Goal: Task Accomplishment & Management: Manage account settings

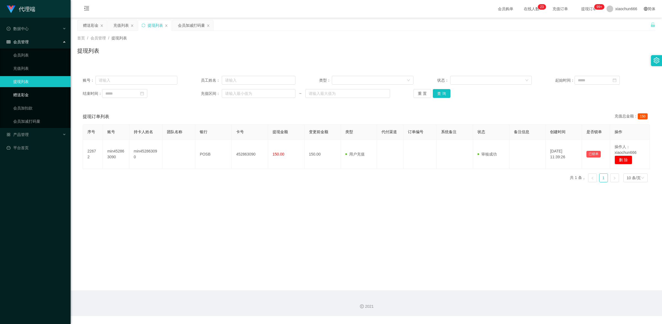
click at [34, 93] on link "赠送彩金" at bounding box center [39, 94] width 53 height 11
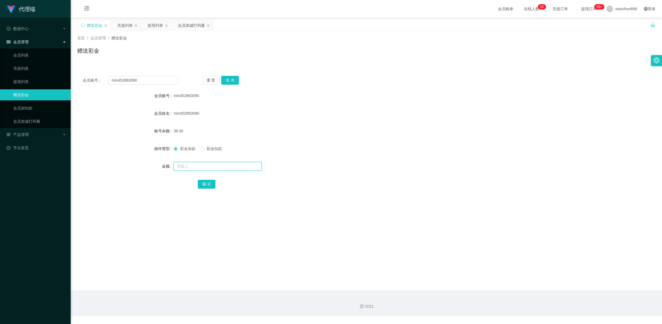
click at [195, 169] on input "text" at bounding box center [218, 166] width 88 height 9
type input "8"
click at [205, 184] on button "确 定" at bounding box center [207, 184] width 18 height 9
click at [231, 81] on button "查 询" at bounding box center [230, 80] width 18 height 9
click at [30, 81] on link "提现列表" at bounding box center [39, 81] width 53 height 11
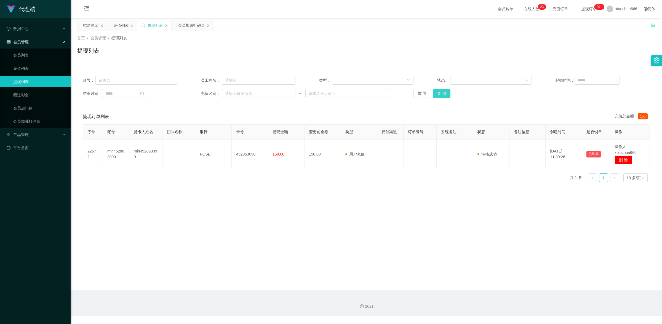
click at [446, 93] on button "查 询" at bounding box center [442, 93] width 18 height 9
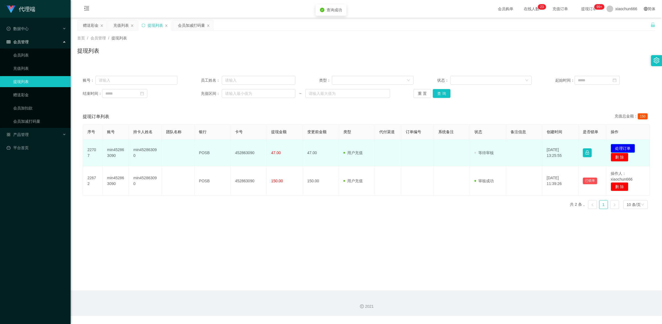
click at [619, 148] on button "处理订单" at bounding box center [623, 148] width 24 height 9
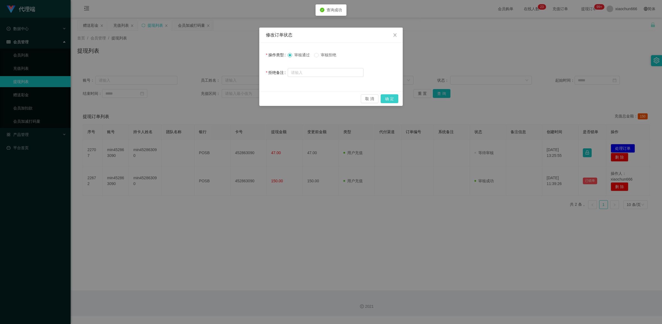
click at [393, 103] on button "确 定" at bounding box center [390, 98] width 18 height 9
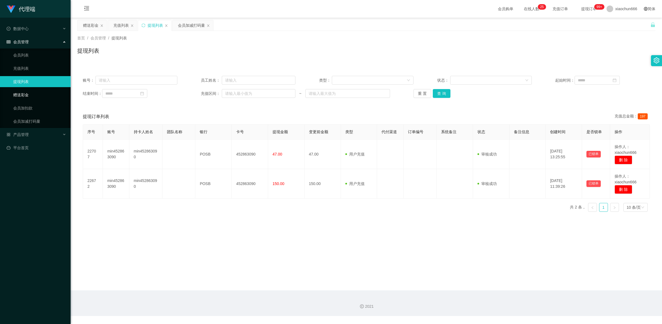
click at [31, 96] on link "赠送彩金" at bounding box center [39, 94] width 53 height 11
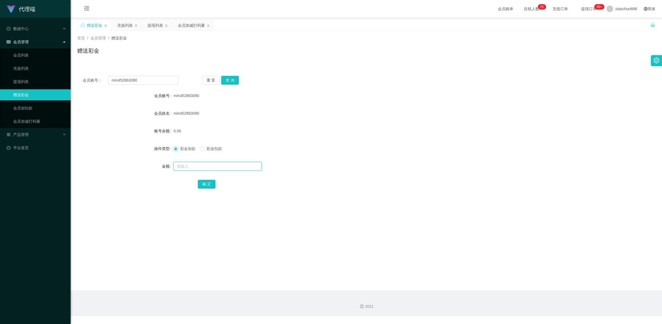
click at [196, 166] on input "text" at bounding box center [218, 166] width 88 height 9
type input "8"
click at [208, 184] on button "确 定" at bounding box center [207, 184] width 18 height 9
click at [28, 82] on link "提现列表" at bounding box center [39, 81] width 53 height 11
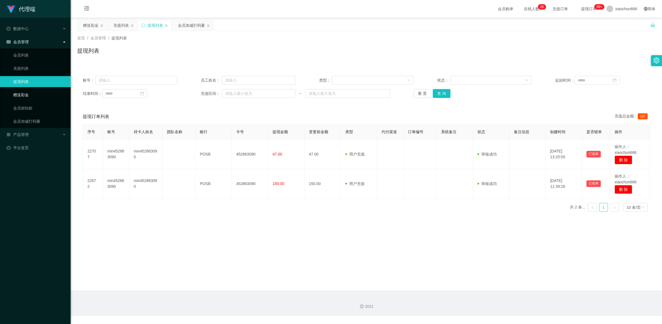
click at [35, 99] on link "赠送彩金" at bounding box center [39, 94] width 53 height 11
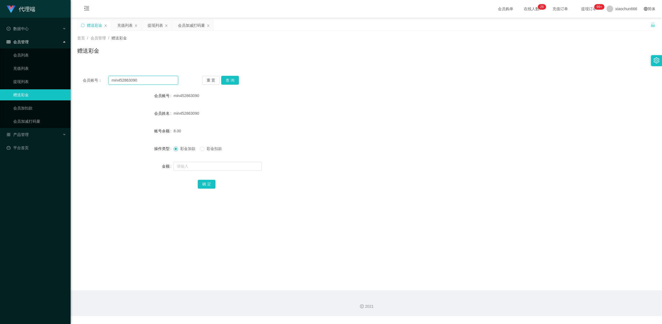
click at [142, 81] on input "min452863090" at bounding box center [143, 80] width 70 height 9
paste input "THY"
type input "THY"
click at [232, 79] on button "查 询" at bounding box center [230, 80] width 18 height 9
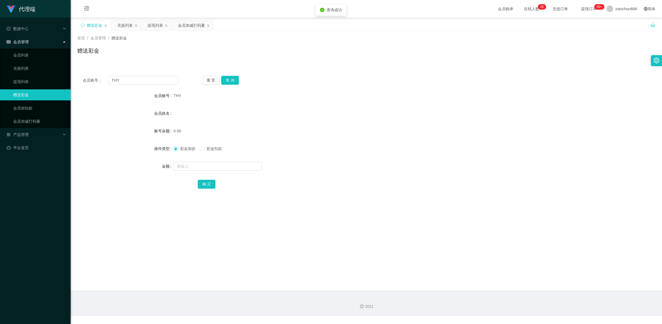
click at [214, 173] on form "会员账号 THY 会员姓名 账号余额 0.00 操作类型 彩金加款 彩金扣款 金额 确 定" at bounding box center [366, 139] width 579 height 99
click at [214, 169] on input "text" at bounding box center [218, 166] width 88 height 9
type input "100"
click at [209, 183] on button "确 定" at bounding box center [207, 184] width 18 height 9
click at [123, 82] on input "THY" at bounding box center [143, 80] width 70 height 9
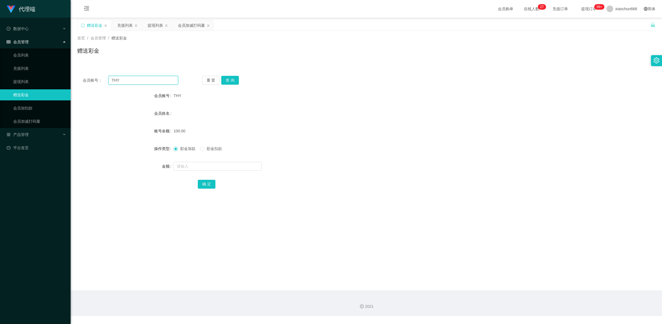
click at [123, 82] on input "THY" at bounding box center [143, 80] width 70 height 9
paste input "min452863090"
type input "min452863090"
click at [225, 81] on button "查 询" at bounding box center [230, 80] width 18 height 9
click at [206, 166] on input "text" at bounding box center [218, 166] width 88 height 9
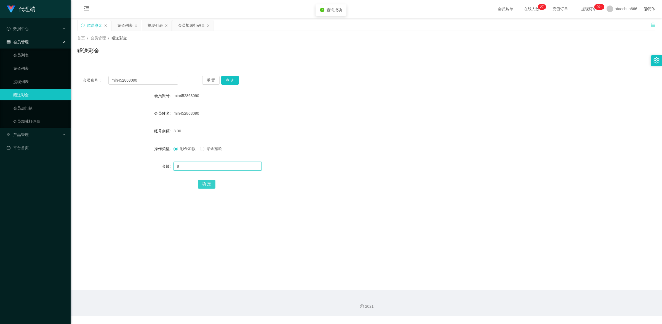
type input "8"
click at [210, 185] on button "确 定" at bounding box center [207, 184] width 18 height 9
click at [33, 83] on link "提现列表" at bounding box center [39, 81] width 53 height 11
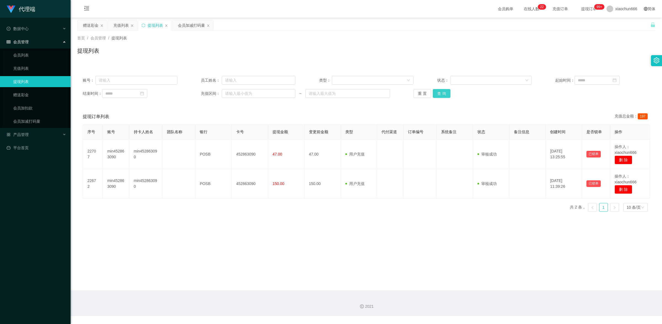
click at [440, 94] on button "查 询" at bounding box center [442, 93] width 18 height 9
click at [442, 96] on button "查 询" at bounding box center [442, 93] width 18 height 9
click at [437, 96] on button "查 询" at bounding box center [442, 93] width 18 height 9
click at [33, 90] on link "赠送彩金" at bounding box center [39, 94] width 53 height 11
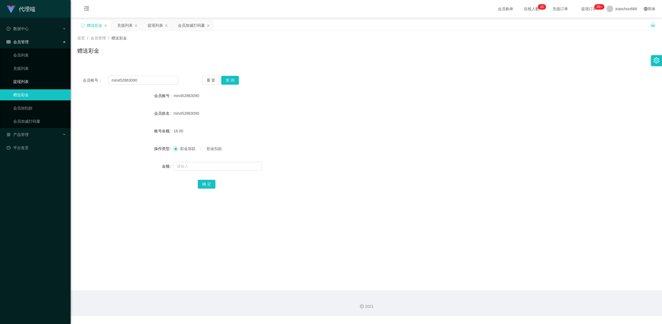
click at [31, 79] on link "提现列表" at bounding box center [39, 81] width 53 height 11
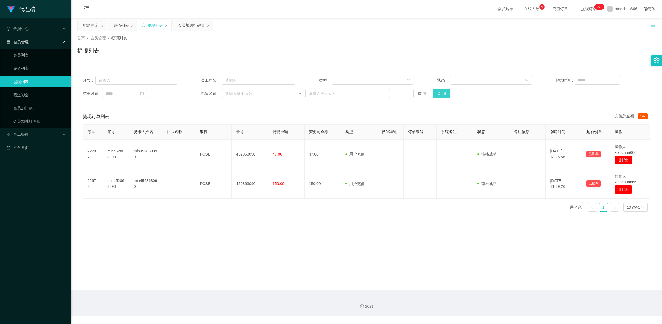
click at [445, 95] on button "查 询" at bounding box center [442, 93] width 18 height 9
click at [443, 96] on button "查 询" at bounding box center [442, 93] width 18 height 9
click at [446, 92] on button "查 询" at bounding box center [442, 93] width 18 height 9
click at [443, 96] on button "查 询" at bounding box center [442, 93] width 18 height 9
click at [32, 97] on link "赠送彩金" at bounding box center [39, 94] width 53 height 11
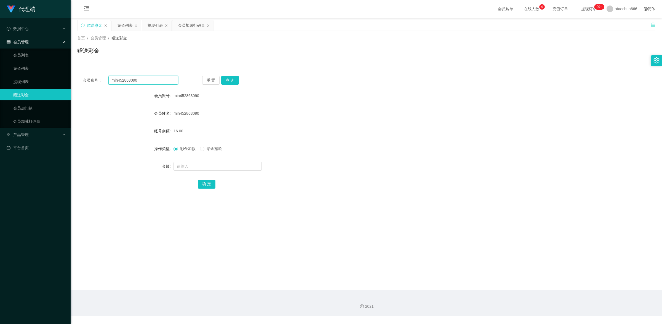
click at [143, 81] on input "min452863090" at bounding box center [143, 80] width 70 height 9
paste input "THY"
type input "THY"
click at [232, 80] on button "查 询" at bounding box center [230, 80] width 18 height 9
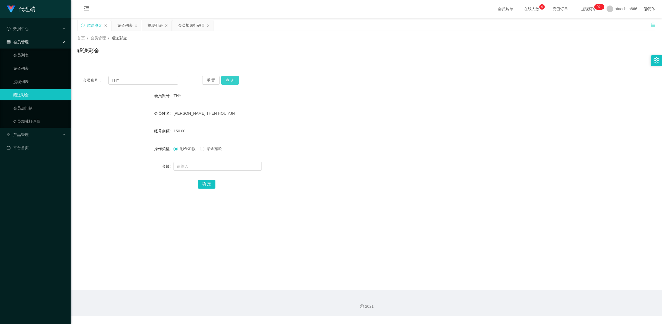
click at [236, 79] on button "查 询" at bounding box center [230, 80] width 18 height 9
click at [42, 81] on link "提现列表" at bounding box center [39, 81] width 53 height 11
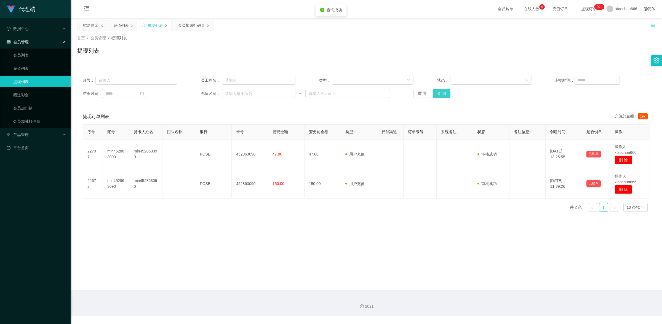
click at [443, 91] on button "查 询" at bounding box center [442, 93] width 18 height 9
click at [441, 94] on button "查 询" at bounding box center [442, 93] width 18 height 9
click at [36, 99] on link "赠送彩金" at bounding box center [39, 94] width 53 height 11
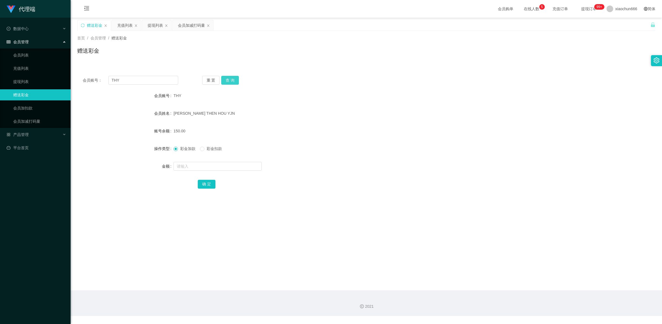
click at [232, 80] on button "查 询" at bounding box center [230, 80] width 18 height 9
click at [231, 80] on button "查 询" at bounding box center [230, 80] width 18 height 9
click at [234, 81] on button "查 询" at bounding box center [230, 80] width 18 height 9
click at [229, 79] on button "查 询" at bounding box center [230, 80] width 18 height 9
click at [29, 79] on link "提现列表" at bounding box center [39, 81] width 53 height 11
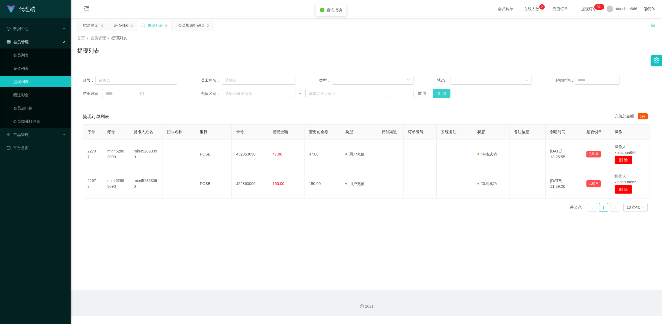
click at [442, 94] on button "查 询" at bounding box center [442, 93] width 18 height 9
drag, startPoint x: 46, startPoint y: 97, endPoint x: 64, endPoint y: 95, distance: 18.1
click at [46, 97] on link "赠送彩金" at bounding box center [39, 94] width 53 height 11
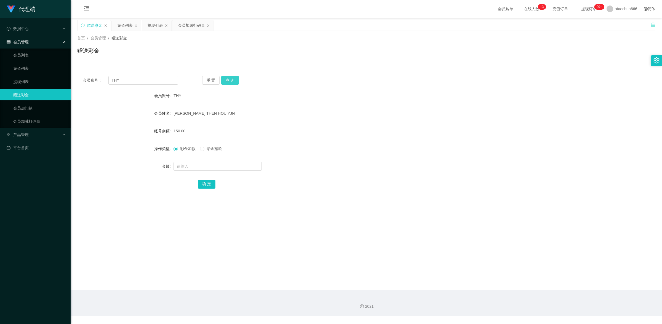
click at [232, 77] on button "查 询" at bounding box center [230, 80] width 18 height 9
click at [227, 81] on button "查 询" at bounding box center [230, 80] width 18 height 9
click at [38, 82] on link "提现列表" at bounding box center [39, 81] width 53 height 11
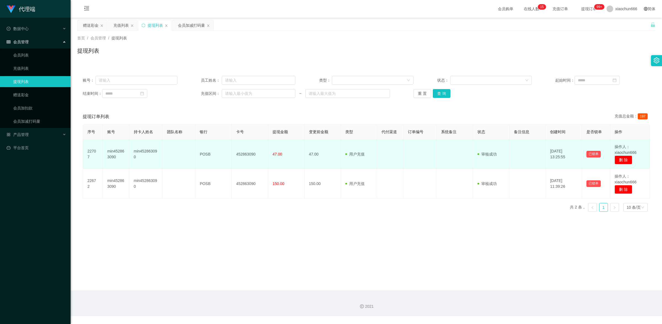
click at [149, 153] on td "min452863090" at bounding box center [145, 155] width 33 height 30
copy td "min452863090"
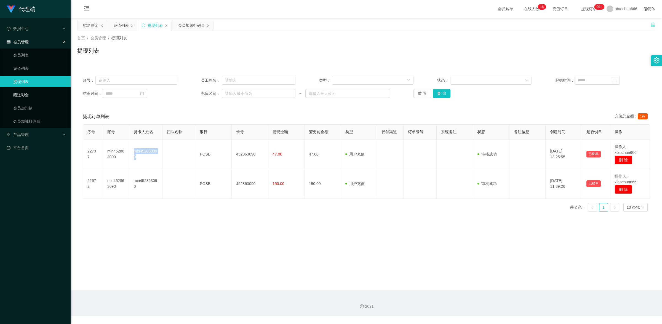
click at [34, 95] on link "赠送彩金" at bounding box center [39, 94] width 53 height 11
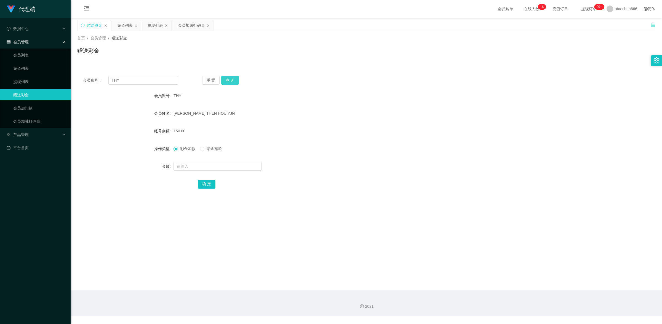
click at [231, 82] on button "查 询" at bounding box center [230, 80] width 18 height 9
click at [158, 79] on input "THY" at bounding box center [143, 80] width 70 height 9
paste input "min452863090"
type input "min452863090"
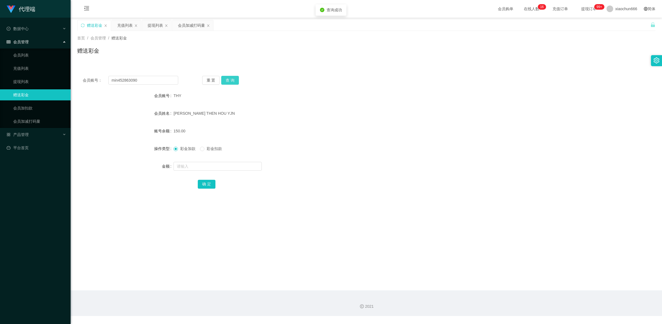
click at [225, 81] on button "查 询" at bounding box center [230, 80] width 18 height 9
click at [218, 163] on input "text" at bounding box center [218, 166] width 88 height 9
type input "8"
drag, startPoint x: 205, startPoint y: 184, endPoint x: 218, endPoint y: 179, distance: 14.7
click at [205, 184] on button "确 定" at bounding box center [207, 184] width 18 height 9
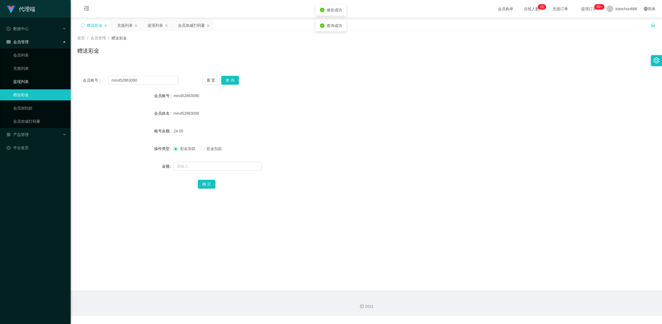
click at [32, 82] on link "提现列表" at bounding box center [39, 81] width 53 height 11
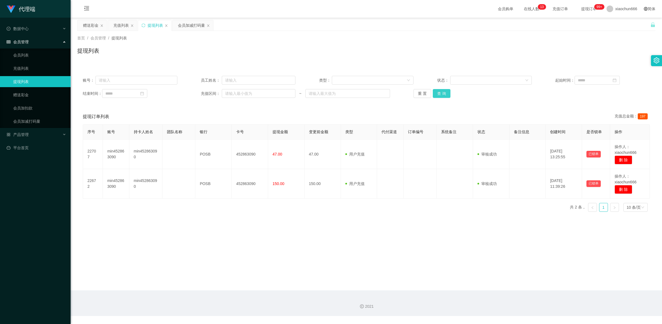
click at [446, 96] on button "查 询" at bounding box center [442, 93] width 18 height 9
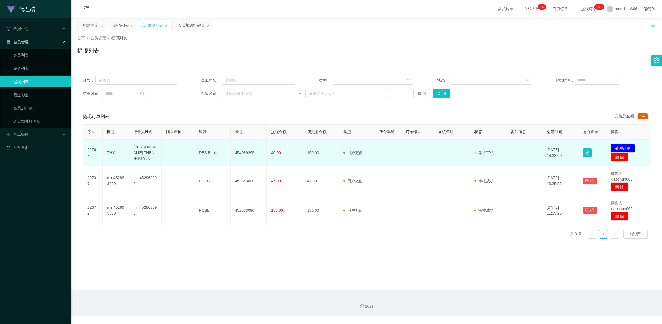
click at [112, 151] on td "THY" at bounding box center [116, 153] width 26 height 27
copy td "THY"
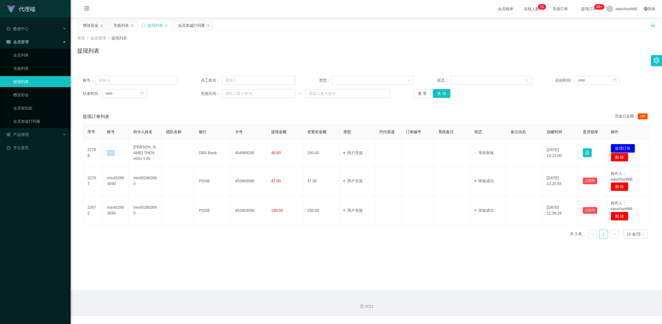
drag, startPoint x: 112, startPoint y: 151, endPoint x: 616, endPoint y: 148, distance: 503.2
click at [616, 148] on button "处理订单" at bounding box center [623, 148] width 24 height 9
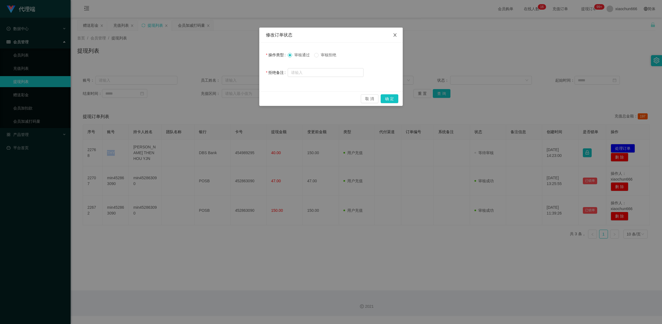
drag, startPoint x: 395, startPoint y: 33, endPoint x: 381, endPoint y: 46, distance: 18.4
click at [394, 33] on icon "图标: close" at bounding box center [395, 35] width 4 height 4
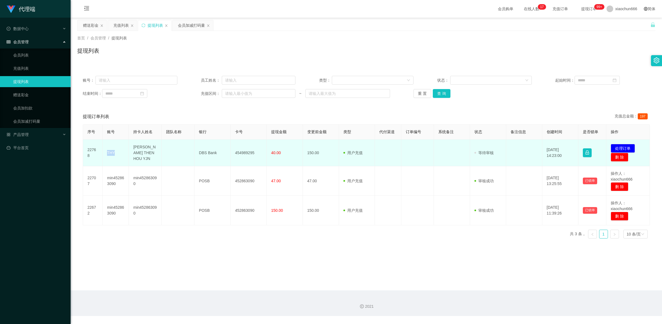
copy td "THY"
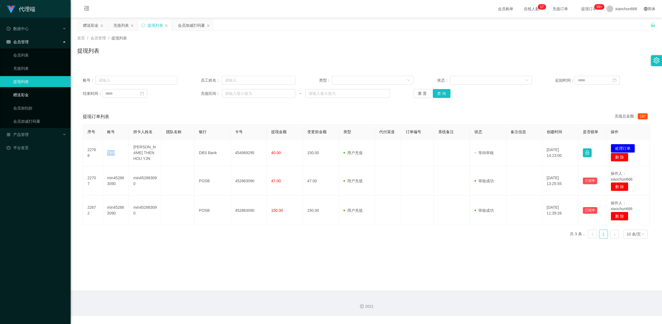
click at [37, 94] on link "赠送彩金" at bounding box center [39, 94] width 53 height 11
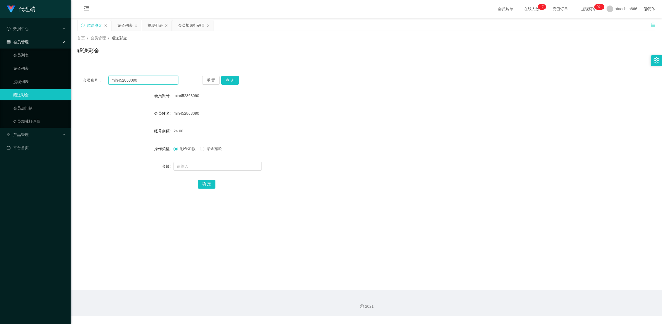
click at [134, 78] on input "min452863090" at bounding box center [143, 80] width 70 height 9
paste input "THY"
type input "THY"
click at [234, 79] on button "查 询" at bounding box center [230, 80] width 18 height 9
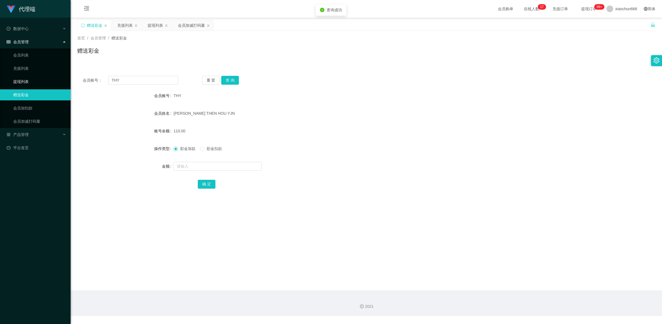
click at [16, 82] on link "提现列表" at bounding box center [39, 81] width 53 height 11
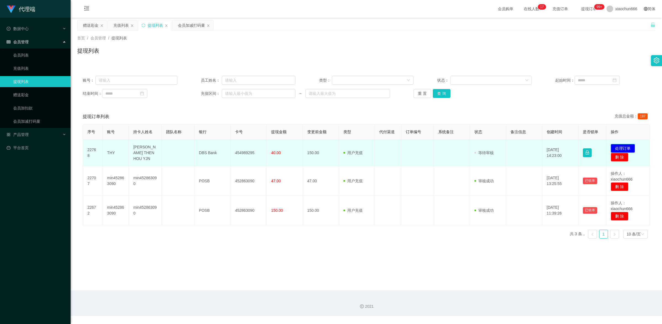
click at [621, 148] on button "处理订单" at bounding box center [623, 148] width 24 height 9
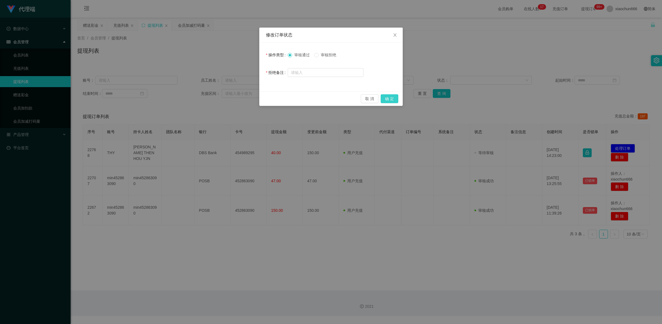
click at [389, 97] on button "确 定" at bounding box center [390, 98] width 18 height 9
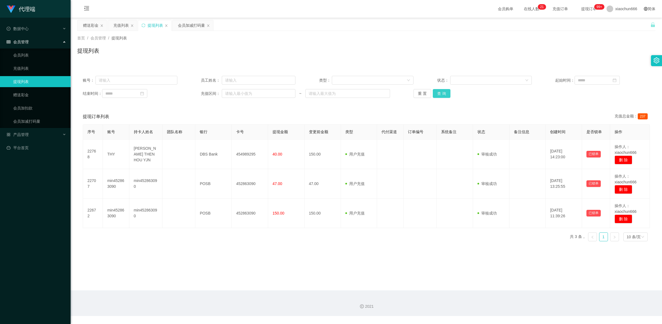
click at [446, 96] on button "查 询" at bounding box center [442, 93] width 18 height 9
click at [32, 94] on link "赠送彩金" at bounding box center [39, 94] width 53 height 11
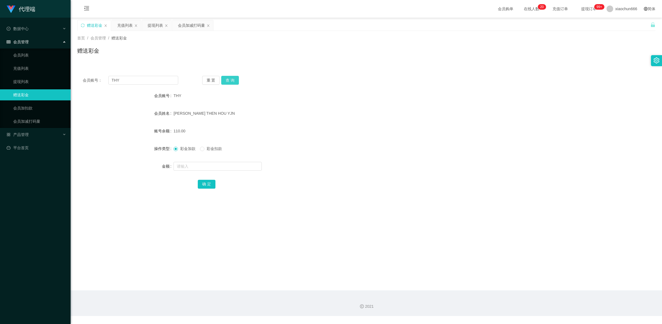
click at [233, 79] on button "查 询" at bounding box center [230, 80] width 18 height 9
click at [233, 81] on button "查 询" at bounding box center [230, 80] width 18 height 9
click at [230, 83] on button "查 询" at bounding box center [230, 80] width 18 height 9
click at [41, 83] on link "提现列表" at bounding box center [39, 81] width 53 height 11
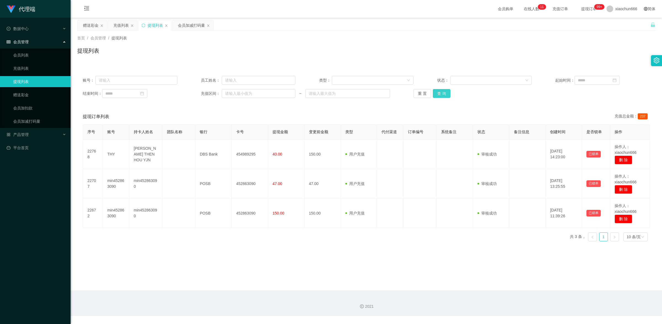
click at [441, 94] on button "查 询" at bounding box center [442, 93] width 18 height 9
click at [442, 92] on button "查 询" at bounding box center [442, 93] width 18 height 9
drag, startPoint x: 35, startPoint y: 108, endPoint x: 38, endPoint y: 107, distance: 3.8
click at [35, 108] on link "会员加扣款" at bounding box center [39, 108] width 53 height 11
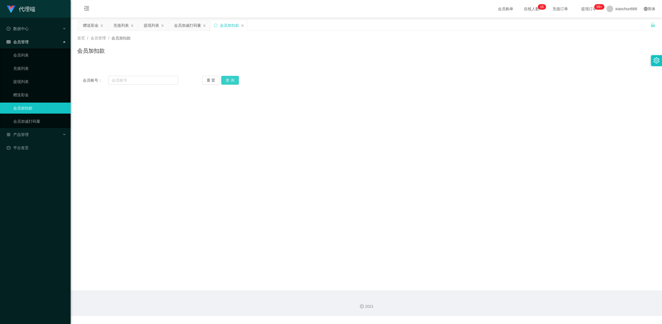
click at [228, 79] on button "查 询" at bounding box center [230, 80] width 18 height 9
click at [41, 93] on link "赠送彩金" at bounding box center [39, 94] width 53 height 11
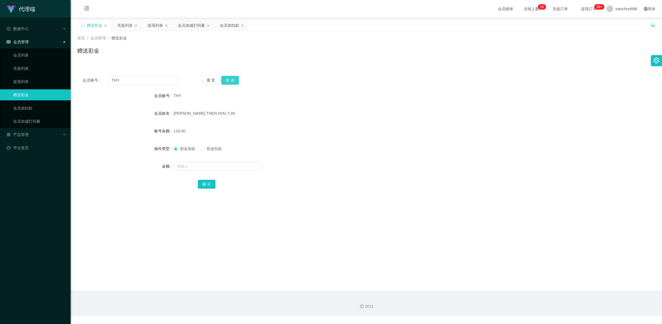
click at [228, 82] on button "查 询" at bounding box center [230, 80] width 18 height 9
click at [234, 81] on button "查 询" at bounding box center [230, 80] width 18 height 9
click at [233, 84] on button "查 询" at bounding box center [230, 80] width 18 height 9
click at [24, 82] on link "提现列表" at bounding box center [39, 81] width 53 height 11
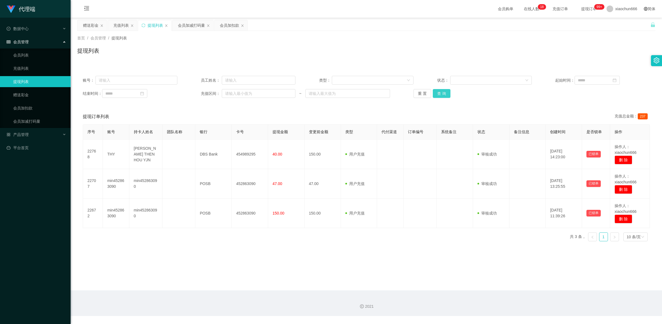
click at [444, 93] on button "查 询" at bounding box center [442, 93] width 18 height 9
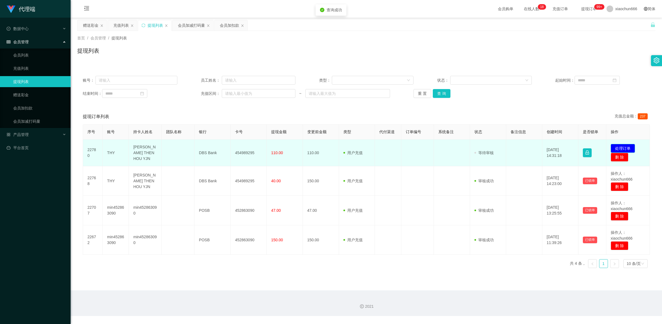
click at [614, 147] on button "处理订单" at bounding box center [623, 148] width 24 height 9
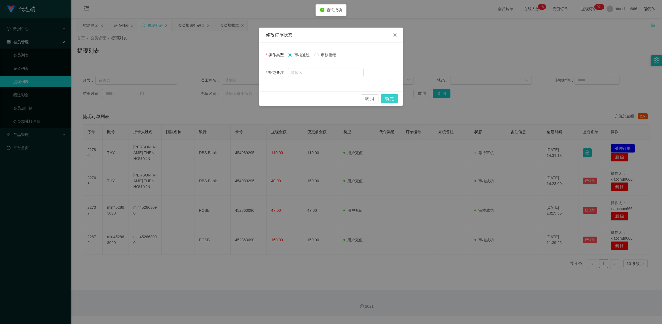
click at [395, 97] on button "确 定" at bounding box center [390, 98] width 18 height 9
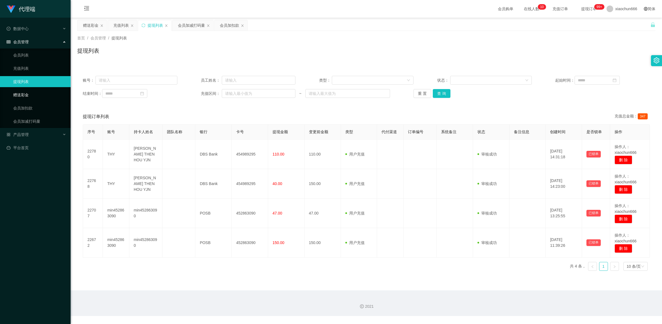
click at [28, 93] on link "赠送彩金" at bounding box center [39, 94] width 53 height 11
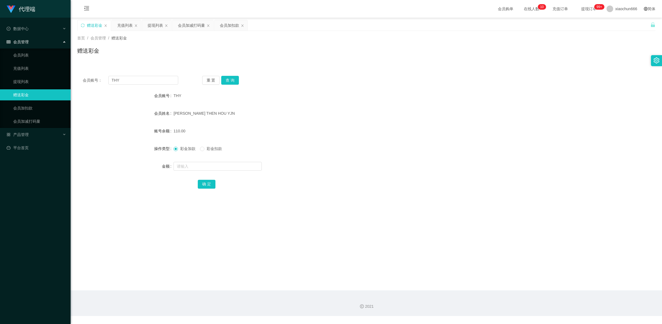
click at [28, 93] on link "赠送彩金" at bounding box center [39, 94] width 53 height 11
click at [187, 166] on input "text" at bounding box center [218, 166] width 88 height 9
click at [230, 79] on button "查 询" at bounding box center [230, 80] width 18 height 9
click at [201, 163] on input "text" at bounding box center [218, 166] width 88 height 9
type input "14"
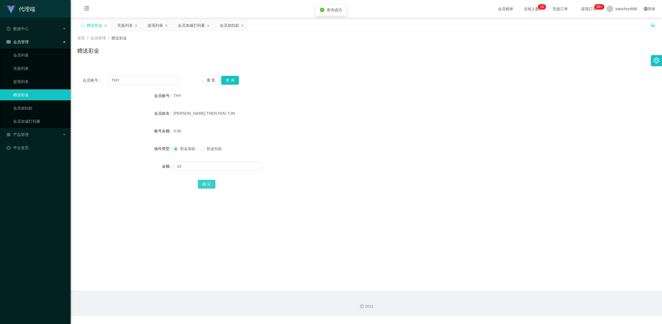
drag, startPoint x: 201, startPoint y: 183, endPoint x: 205, endPoint y: 183, distance: 3.9
click at [201, 183] on button "确 定" at bounding box center [207, 184] width 18 height 9
click at [147, 78] on input "THY" at bounding box center [143, 80] width 70 height 9
click at [194, 165] on input "text" at bounding box center [218, 166] width 88 height 9
type input "8"
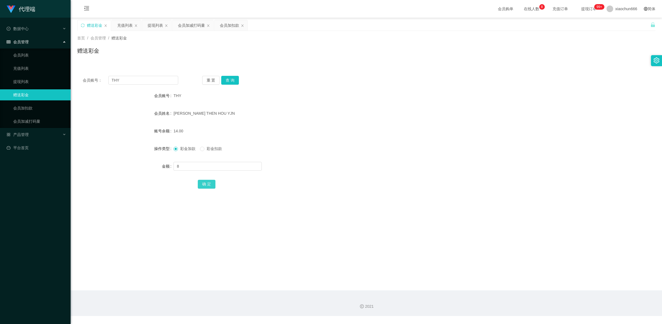
click at [206, 187] on button "确 定" at bounding box center [207, 184] width 18 height 9
click at [144, 75] on div "会员账号： THY 重 置 查 询 会员账号 THY 会员姓名 [PERSON_NAME] THEN HOU YJN 账号余额 22.00 操作类型 彩金加款…" at bounding box center [366, 135] width 579 height 131
click at [144, 86] on div "会员账号： THY 重 置 查 询 会员账号 THY 会员姓名 [PERSON_NAME] THEN HOU YJN 账号余额 22.00 操作类型 彩金加款…" at bounding box center [366, 135] width 579 height 131
click at [141, 82] on input "THY" at bounding box center [143, 80] width 70 height 9
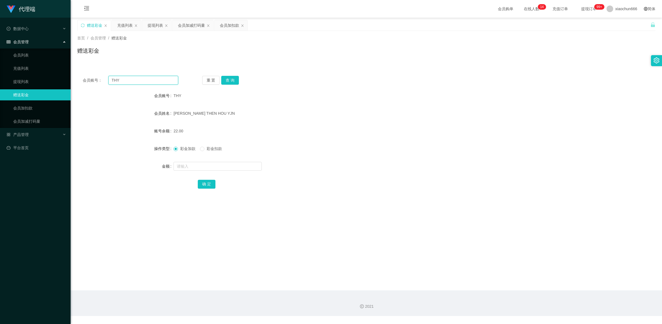
click at [141, 82] on input "THY" at bounding box center [143, 80] width 70 height 9
paste input "min452863090"
type input "min452863090"
click at [235, 77] on button "查 询" at bounding box center [230, 80] width 18 height 9
click at [210, 165] on input "text" at bounding box center [218, 166] width 88 height 9
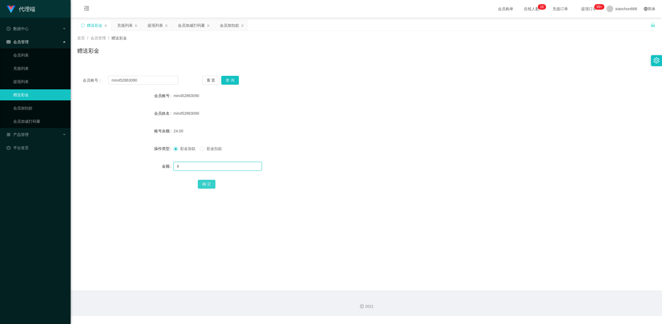
type input "8"
drag, startPoint x: 209, startPoint y: 183, endPoint x: 218, endPoint y: 183, distance: 8.3
click at [209, 183] on button "确 定" at bounding box center [207, 184] width 18 height 9
click at [192, 165] on input "text" at bounding box center [218, 166] width 88 height 9
type input "8"
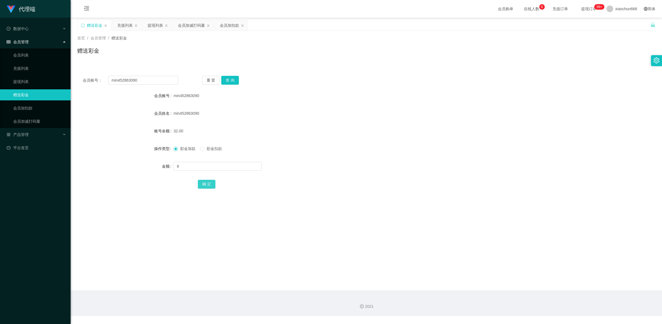
drag, startPoint x: 210, startPoint y: 180, endPoint x: 244, endPoint y: 174, distance: 34.5
click at [210, 180] on button "确 定" at bounding box center [207, 184] width 18 height 9
click at [232, 82] on button "查 询" at bounding box center [230, 80] width 18 height 9
click at [44, 84] on link "提现列表" at bounding box center [39, 81] width 53 height 11
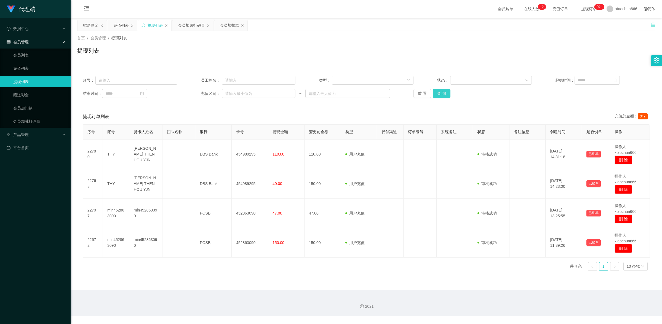
click at [441, 97] on button "查 询" at bounding box center [442, 93] width 18 height 9
click at [443, 96] on button "查 询" at bounding box center [442, 93] width 18 height 9
click at [436, 95] on button "查 询" at bounding box center [442, 93] width 18 height 9
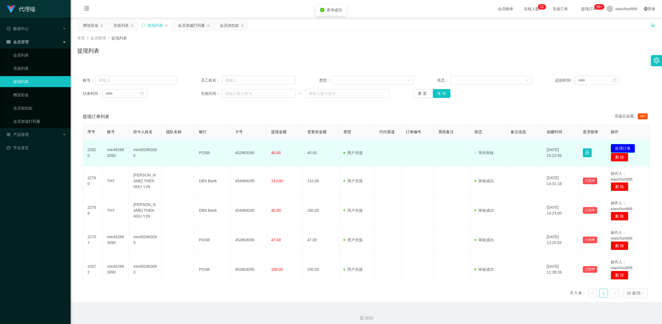
click at [630, 147] on button "处理订单" at bounding box center [623, 148] width 24 height 9
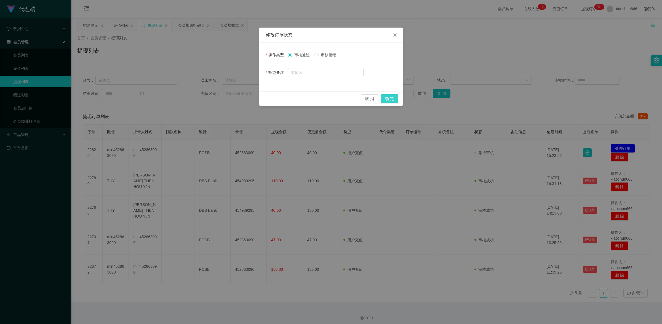
click at [391, 97] on button "确 定" at bounding box center [390, 98] width 18 height 9
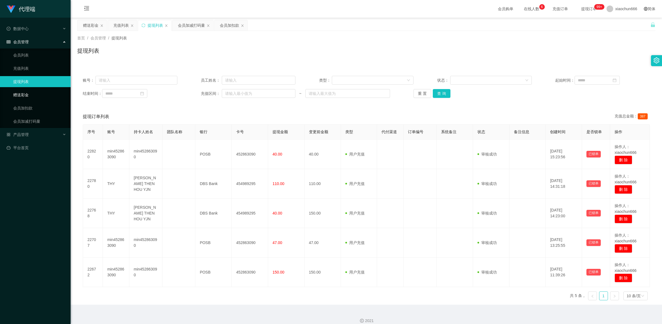
click at [36, 96] on link "赠送彩金" at bounding box center [39, 94] width 53 height 11
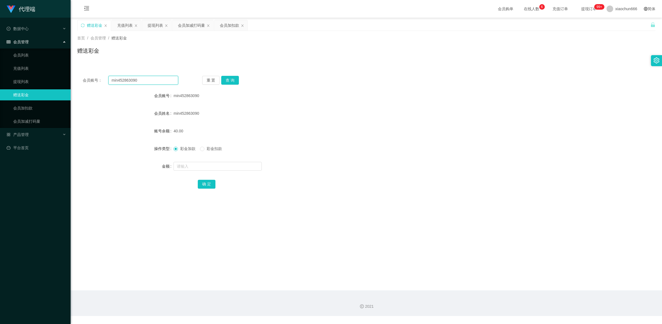
click at [143, 81] on input "min452863090" at bounding box center [143, 80] width 70 height 9
paste input "THY"
type input "THY"
click at [230, 78] on button "查 询" at bounding box center [230, 80] width 18 height 9
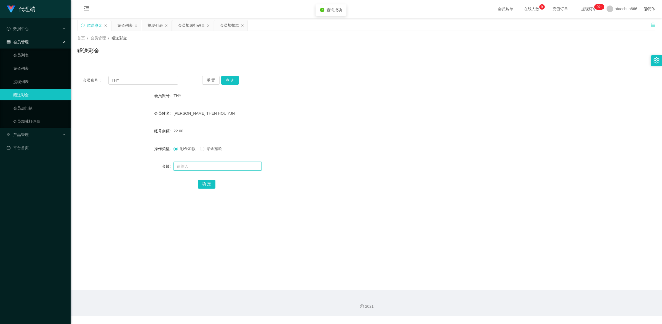
click at [204, 169] on input "text" at bounding box center [218, 166] width 88 height 9
type input "8"
drag, startPoint x: 210, startPoint y: 184, endPoint x: 213, endPoint y: 182, distance: 3.5
click at [210, 184] on button "确 定" at bounding box center [207, 184] width 18 height 9
click at [42, 82] on link "提现列表" at bounding box center [39, 81] width 53 height 11
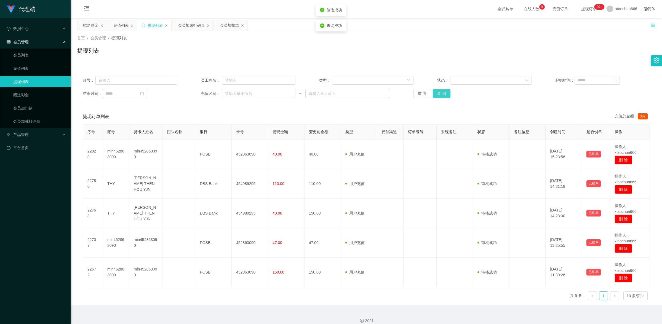
click at [446, 96] on button "查 询" at bounding box center [442, 93] width 18 height 9
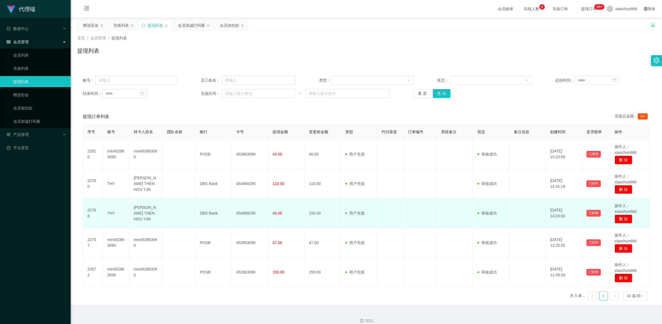
click at [249, 213] on td "454989295" at bounding box center [250, 214] width 36 height 30
copy td "454989295"
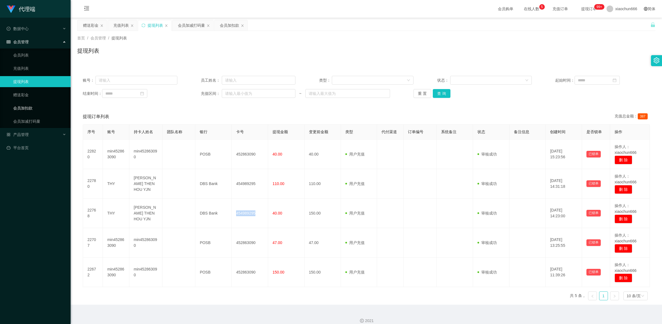
click at [35, 108] on link "会员加扣款" at bounding box center [39, 108] width 53 height 11
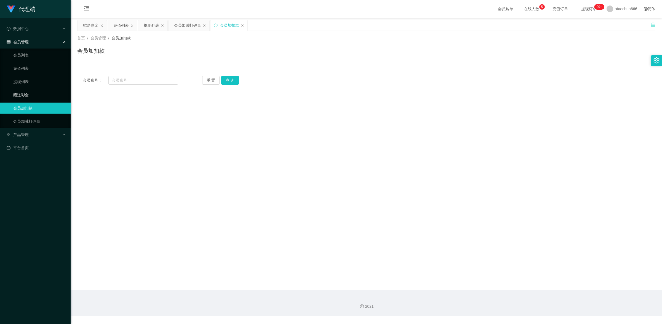
click at [38, 94] on link "赠送彩金" at bounding box center [39, 94] width 53 height 11
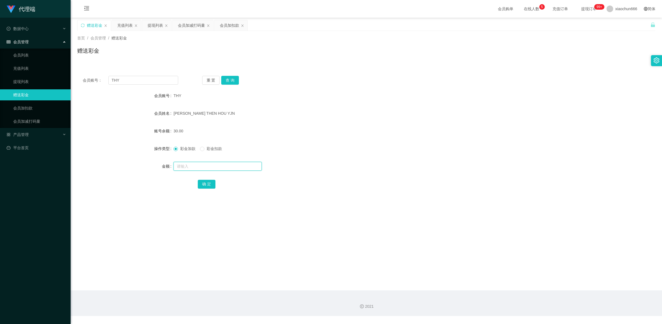
click at [208, 163] on input "text" at bounding box center [218, 166] width 88 height 9
type input "8"
click at [205, 184] on button "确 定" at bounding box center [207, 184] width 18 height 9
click at [129, 79] on input "THY" at bounding box center [143, 80] width 70 height 9
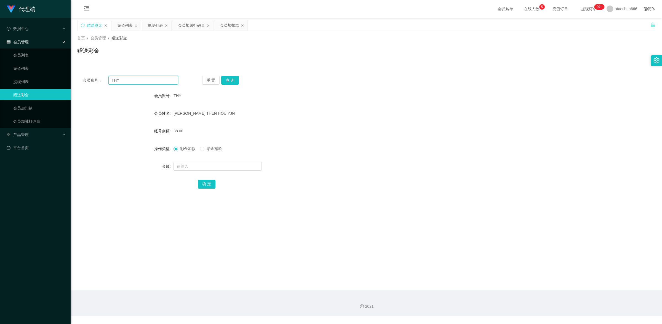
paste input "min452863090"
type input "min452863090"
click at [224, 82] on button "查 询" at bounding box center [230, 80] width 18 height 9
click at [191, 163] on input "text" at bounding box center [218, 166] width 88 height 9
type input "8"
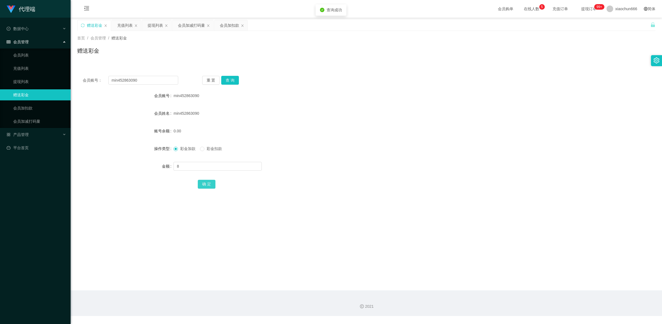
drag, startPoint x: 203, startPoint y: 185, endPoint x: 409, endPoint y: 140, distance: 210.3
click at [205, 185] on button "确 定" at bounding box center [207, 184] width 18 height 9
click at [152, 79] on input "min452863090" at bounding box center [143, 80] width 70 height 9
paste input "THY"
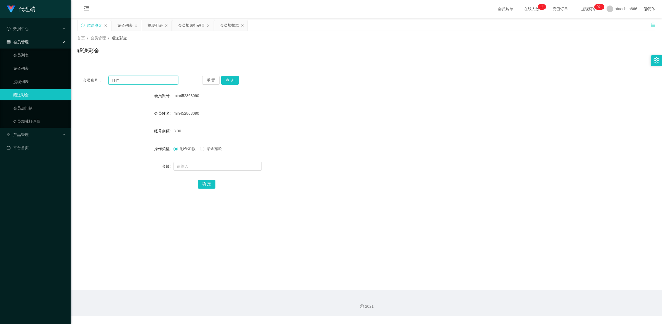
type input "THY"
click at [233, 80] on button "查 询" at bounding box center [230, 80] width 18 height 9
click at [192, 164] on input "text" at bounding box center [218, 166] width 88 height 9
type input "8"
click at [211, 185] on button "确 定" at bounding box center [207, 184] width 18 height 9
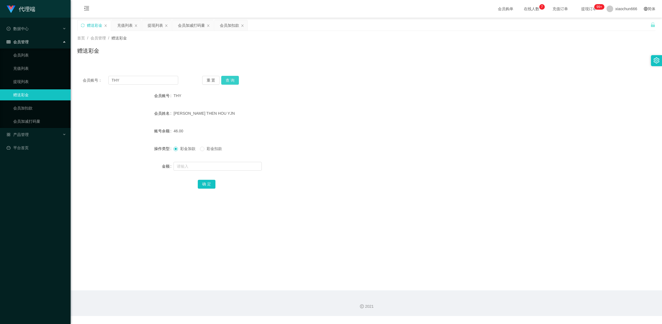
click at [230, 80] on button "查 询" at bounding box center [230, 80] width 18 height 9
click at [163, 81] on input "THY" at bounding box center [143, 80] width 70 height 9
paste input "min452863090"
type input "min452863090"
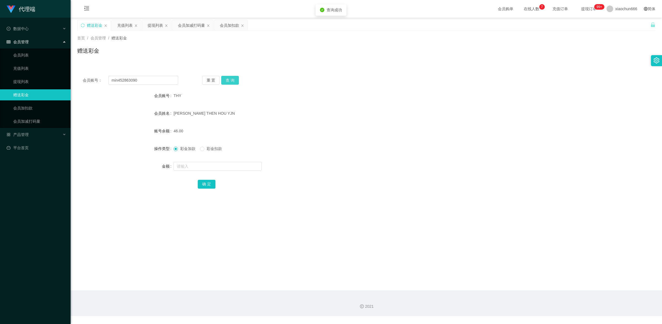
click at [229, 79] on button "查 询" at bounding box center [230, 80] width 18 height 9
click at [205, 165] on input "text" at bounding box center [218, 166] width 88 height 9
type input "8"
click at [211, 186] on button "确 定" at bounding box center [207, 184] width 18 height 9
click at [238, 166] on input "text" at bounding box center [218, 166] width 88 height 9
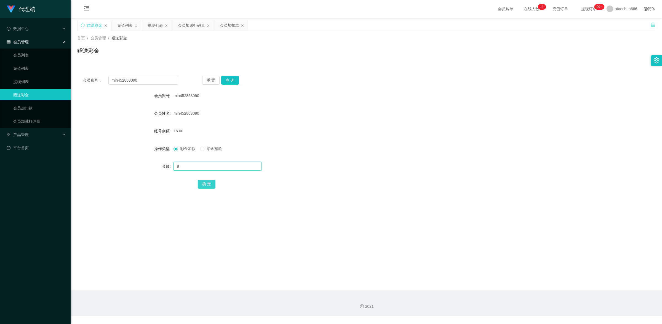
type input "8"
click at [211, 184] on button "确 定" at bounding box center [207, 184] width 18 height 9
click at [161, 80] on input "min452863090" at bounding box center [143, 80] width 70 height 9
paste input "THY"
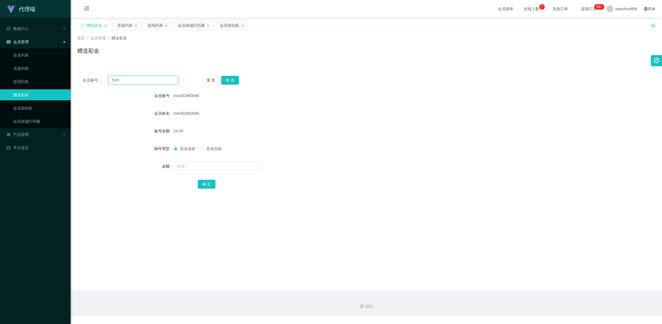
type input "THY"
click at [226, 75] on div "会员账号： THY 重 置 查 询 会员账号 min452863090 会员姓名 min452863090 账号余额 24.00 操作类型 彩金加款 彩金扣款…" at bounding box center [366, 135] width 579 height 131
click at [230, 79] on button "查 询" at bounding box center [230, 80] width 18 height 9
click at [191, 168] on input "text" at bounding box center [218, 166] width 88 height 9
type input "8"
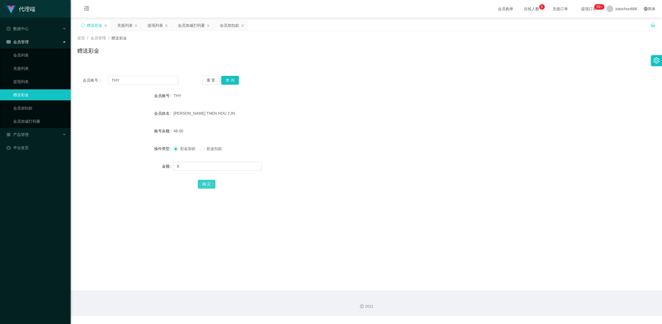
drag, startPoint x: 206, startPoint y: 182, endPoint x: 209, endPoint y: 182, distance: 3.6
click at [206, 182] on button "确 定" at bounding box center [207, 184] width 18 height 9
click at [220, 165] on input "text" at bounding box center [218, 166] width 88 height 9
type input "8"
click at [208, 185] on button "确 定" at bounding box center [207, 184] width 18 height 9
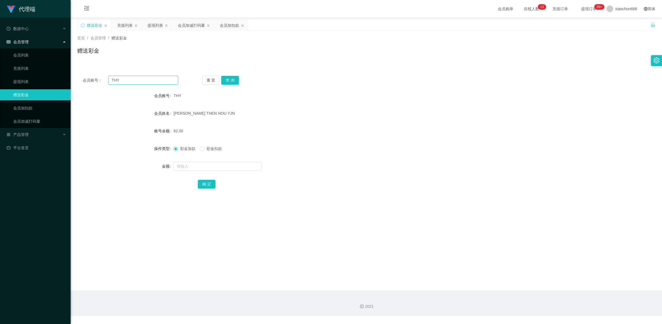
click at [120, 82] on input "THY" at bounding box center [143, 80] width 70 height 9
paste input "min452863090"
type input "min452863090"
click at [230, 78] on button "查 询" at bounding box center [230, 80] width 18 height 9
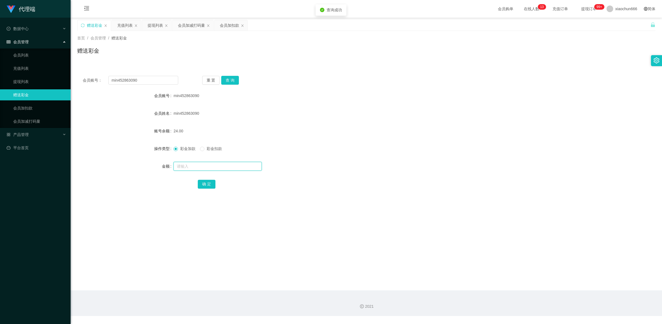
click at [190, 167] on input "text" at bounding box center [218, 166] width 88 height 9
type input "1"
click at [208, 184] on button "确 定" at bounding box center [207, 184] width 18 height 9
click at [232, 80] on button "查 询" at bounding box center [230, 80] width 18 height 9
click at [26, 82] on link "提现列表" at bounding box center [39, 81] width 53 height 11
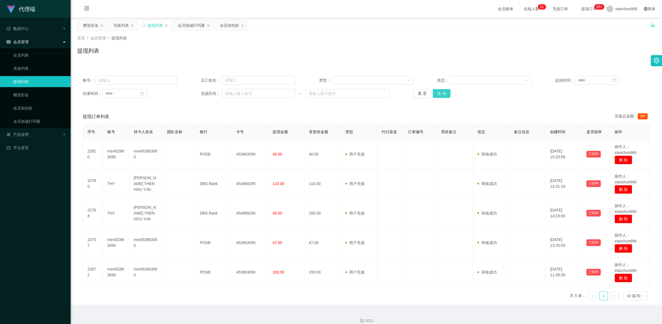
click at [444, 93] on button "查 询" at bounding box center [442, 93] width 18 height 9
click at [42, 96] on link "赠送彩金" at bounding box center [39, 94] width 53 height 11
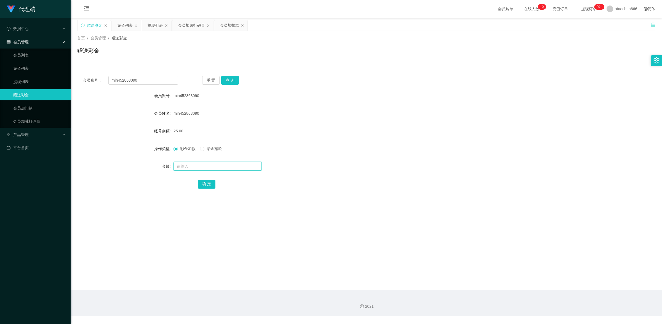
click at [186, 163] on input "text" at bounding box center [218, 166] width 88 height 9
type input "300"
drag, startPoint x: 138, startPoint y: 83, endPoint x: 56, endPoint y: 86, distance: 82.3
click at [52, 83] on section "代理端 数据中心 会员管理 会员列表 充值列表 提现列表 赠送彩金 会员加扣款 会员加减打码量 产品管理 平台首页 保存配置 重置配置 整体风格设置 主题色 …" at bounding box center [331, 158] width 662 height 316
paste input "THY"
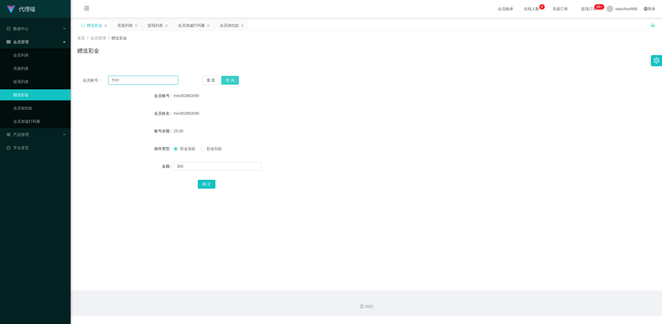
type input "THY"
click at [232, 81] on button "查 询" at bounding box center [230, 80] width 18 height 9
click at [190, 165] on input "text" at bounding box center [218, 166] width 88 height 9
type input "300"
drag, startPoint x: 206, startPoint y: 185, endPoint x: 224, endPoint y: 174, distance: 20.9
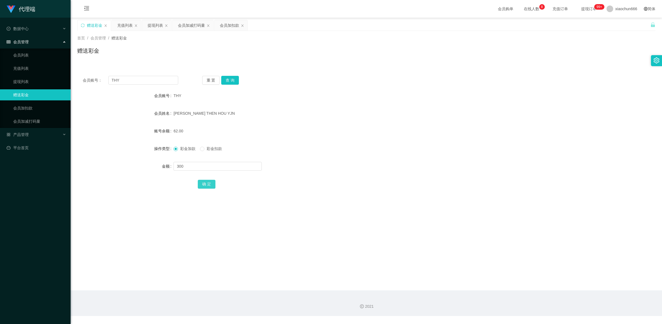
click at [206, 184] on button "确 定" at bounding box center [207, 184] width 18 height 9
click at [240, 76] on div "重 置 查 询" at bounding box center [250, 80] width 96 height 9
click at [235, 79] on button "查 询" at bounding box center [230, 80] width 18 height 9
click at [30, 82] on link "提现列表" at bounding box center [39, 81] width 53 height 11
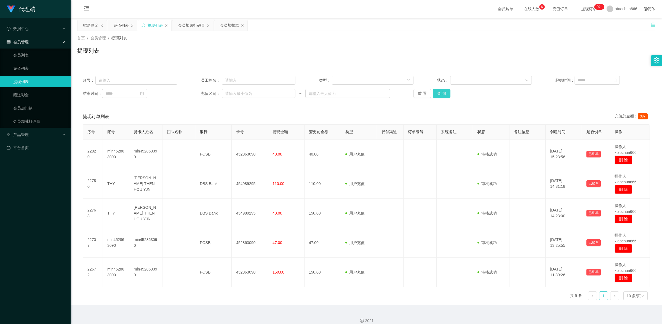
click at [440, 94] on button "查 询" at bounding box center [442, 93] width 18 height 9
click at [442, 95] on button "查 询" at bounding box center [442, 93] width 18 height 9
click at [36, 93] on link "赠送彩金" at bounding box center [39, 94] width 53 height 11
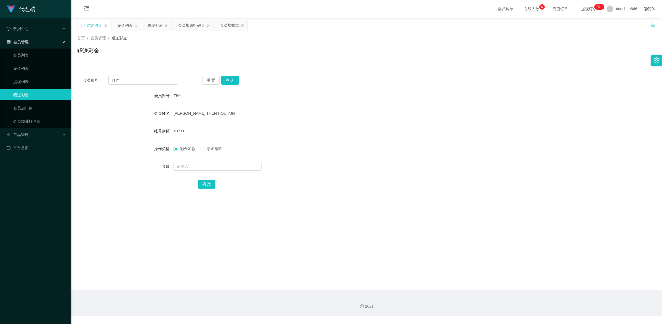
click at [235, 85] on div "会员账号： THY 重 置 查 询 会员账号 THY 会员姓名 [PERSON_NAME] THEN HOU YJN 账号余额 437.00 操作类型 彩金加…" at bounding box center [366, 135] width 579 height 131
click at [234, 79] on button "查 询" at bounding box center [230, 80] width 18 height 9
click at [231, 73] on div "会员账号： THY 重 置 查 询 会员账号 THY 会员姓名 [PERSON_NAME] THEN HOU YJN 账号余额 437.00 操作类型 彩金加…" at bounding box center [366, 135] width 579 height 131
click at [229, 84] on button "查 询" at bounding box center [230, 80] width 18 height 9
click at [26, 76] on link "提现列表" at bounding box center [39, 81] width 53 height 11
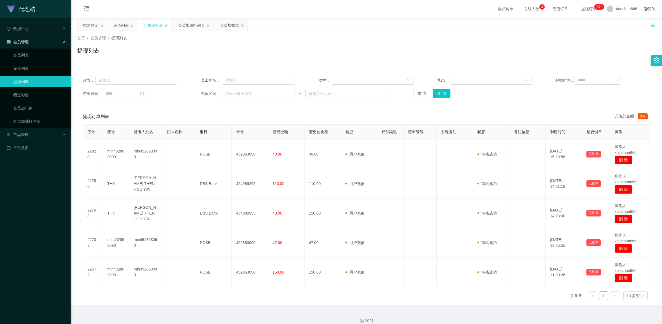
click at [449, 94] on div "重 置 查 询" at bounding box center [461, 93] width 95 height 9
click at [438, 97] on button "查 询" at bounding box center [442, 93] width 18 height 9
click at [35, 95] on link "赠送彩金" at bounding box center [39, 94] width 53 height 11
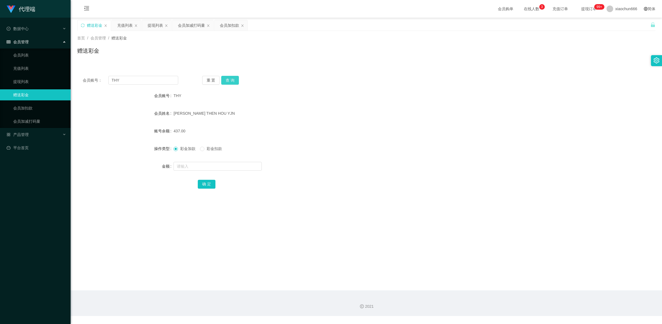
click at [231, 80] on button "查 询" at bounding box center [230, 80] width 18 height 9
click at [234, 81] on button "查 询" at bounding box center [230, 80] width 18 height 9
click at [188, 166] on input "text" at bounding box center [218, 166] width 88 height 9
type input "8"
drag, startPoint x: 202, startPoint y: 184, endPoint x: 213, endPoint y: 177, distance: 12.4
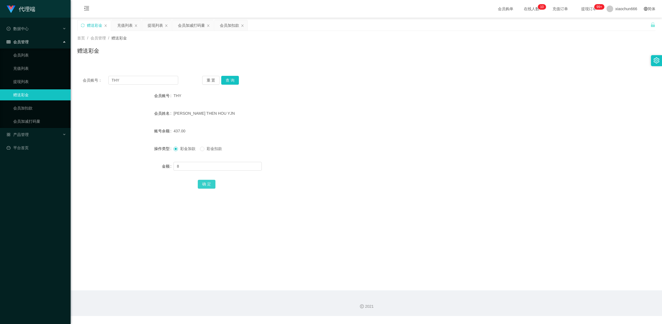
click at [202, 184] on button "确 定" at bounding box center [207, 184] width 18 height 9
click at [230, 81] on button "查 询" at bounding box center [230, 80] width 18 height 9
click at [235, 82] on button "查 询" at bounding box center [230, 80] width 18 height 9
click at [235, 81] on button "查 询" at bounding box center [230, 80] width 18 height 9
click at [232, 76] on button "查 询" at bounding box center [230, 80] width 18 height 9
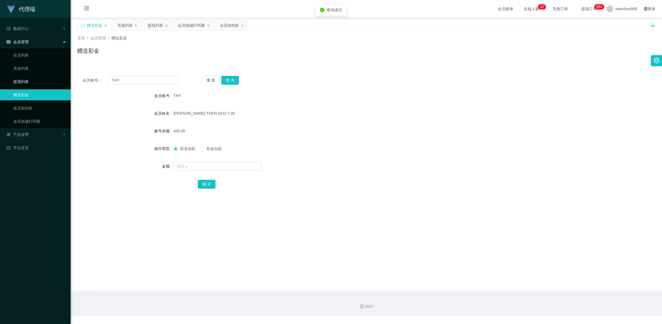
drag, startPoint x: 28, startPoint y: 84, endPoint x: 31, endPoint y: 86, distance: 3.1
click at [28, 84] on link "提现列表" at bounding box center [39, 81] width 53 height 11
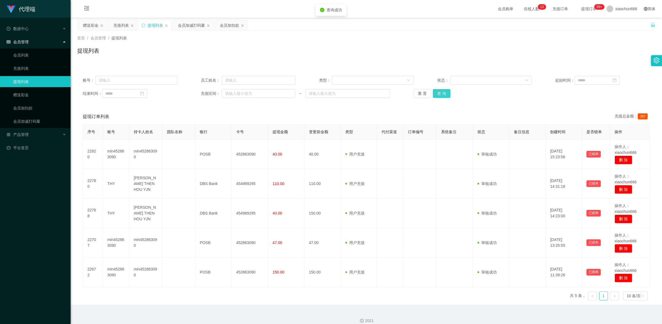
click at [441, 91] on button "查 询" at bounding box center [442, 93] width 18 height 9
click at [443, 97] on button "查 询" at bounding box center [442, 93] width 18 height 9
drag, startPoint x: 447, startPoint y: 89, endPoint x: 445, endPoint y: 92, distance: 4.6
click at [447, 89] on div "账号： 员工姓名： 类型： 状态： 起始时间： 结束时间： 充值区间： ~ 重 置 查 询" at bounding box center [366, 86] width 579 height 33
click at [445, 92] on button "查 询" at bounding box center [442, 93] width 18 height 9
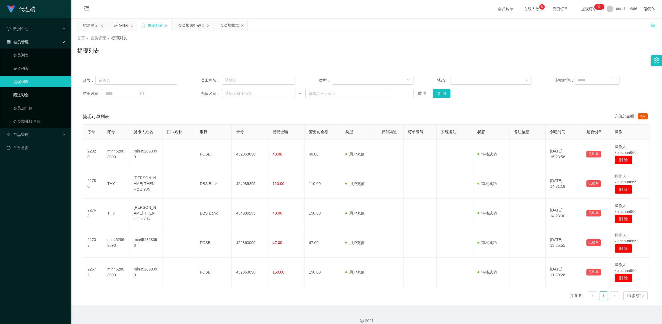
click at [37, 97] on link "赠送彩金" at bounding box center [39, 94] width 53 height 11
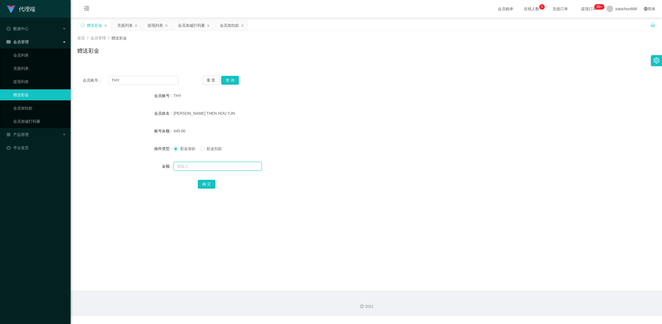
click at [195, 165] on input "text" at bounding box center [218, 166] width 88 height 9
type input "8"
click at [206, 184] on button "确 定" at bounding box center [207, 184] width 18 height 9
click at [231, 78] on button "查 询" at bounding box center [230, 80] width 18 height 9
click at [139, 82] on input "THY" at bounding box center [143, 80] width 70 height 9
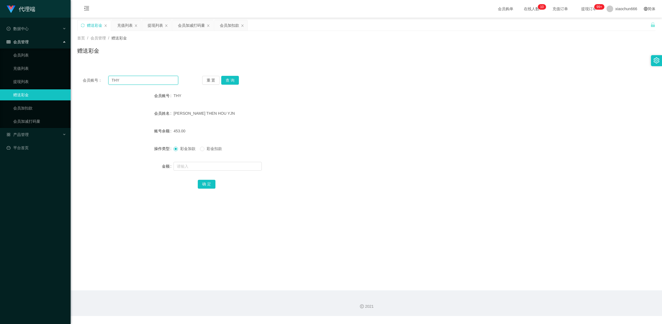
click at [139, 82] on input "THY" at bounding box center [143, 80] width 70 height 9
paste input "min452863090"
type input "min452863090"
click at [229, 81] on button "查 询" at bounding box center [230, 80] width 18 height 9
click at [218, 168] on input "text" at bounding box center [218, 166] width 88 height 9
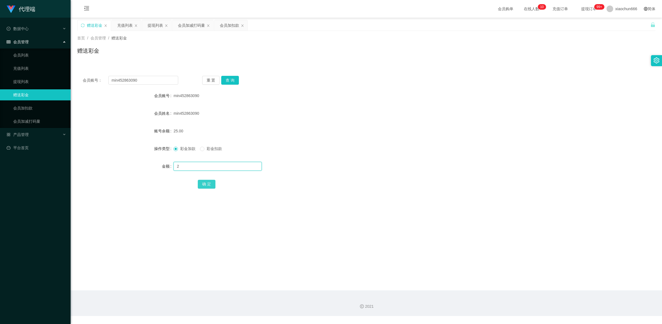
type input "2"
click at [205, 184] on button "确 定" at bounding box center [207, 184] width 18 height 9
click at [21, 79] on link "提现列表" at bounding box center [39, 81] width 53 height 11
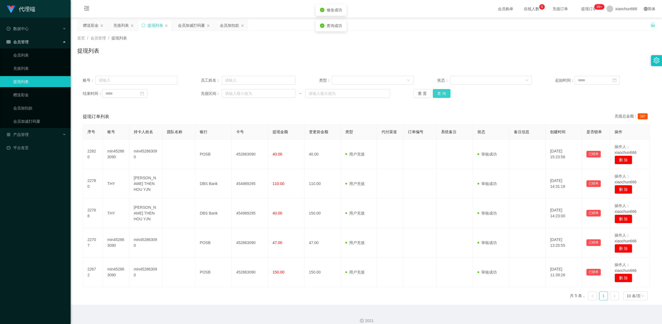
click at [440, 93] on button "查 询" at bounding box center [442, 93] width 18 height 9
click at [35, 93] on link "赠送彩金" at bounding box center [39, 94] width 53 height 11
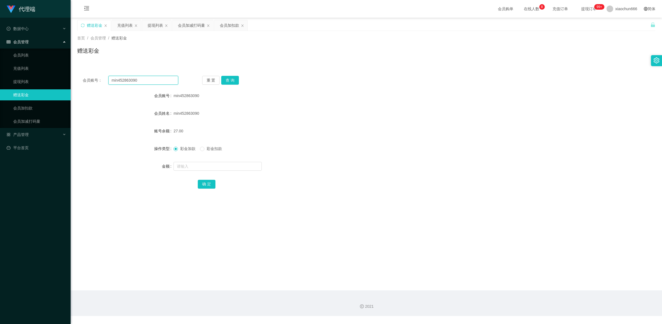
click at [140, 80] on input "min452863090" at bounding box center [143, 80] width 70 height 9
paste input "亲，您的薪资已成功添加至工作台账户，请及时查收。 账户金额满 S$40 即可申请提现。"
type input "亲，您的薪资已成功添加至工作台账户，请及时查收。 账户金额满 S$40 即可申请提现。"
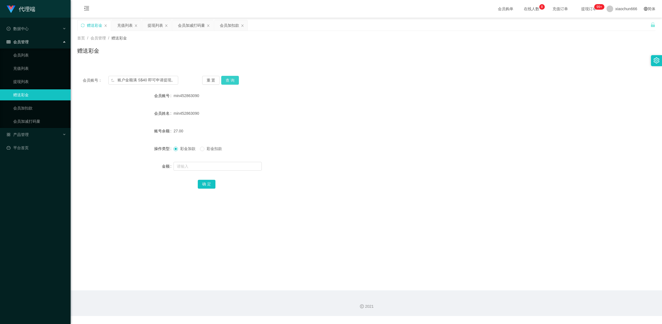
click at [234, 79] on button "查 询" at bounding box center [230, 80] width 18 height 9
click at [158, 78] on input "亲，您的薪资已成功添加至工作台账户，请及时查收。 账户金额满 S$40 即可申请提现。" at bounding box center [143, 80] width 70 height 9
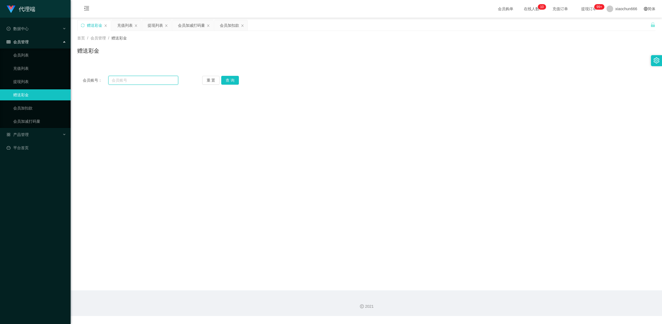
click at [126, 83] on input "text" at bounding box center [143, 80] width 70 height 9
paste input "THY"
type input "THY"
drag, startPoint x: 227, startPoint y: 76, endPoint x: 227, endPoint y: 84, distance: 7.5
click at [227, 76] on button "查 询" at bounding box center [230, 80] width 18 height 9
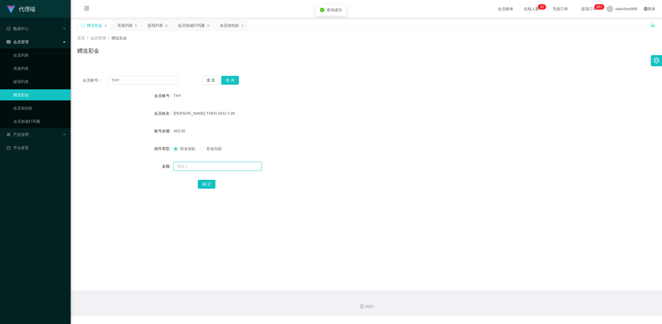
click at [198, 169] on input "text" at bounding box center [218, 166] width 88 height 9
type input "8"
click at [212, 182] on button "确 定" at bounding box center [207, 184] width 18 height 9
click at [232, 82] on button "查 询" at bounding box center [230, 80] width 18 height 9
click at [36, 81] on link "提现列表" at bounding box center [39, 81] width 53 height 11
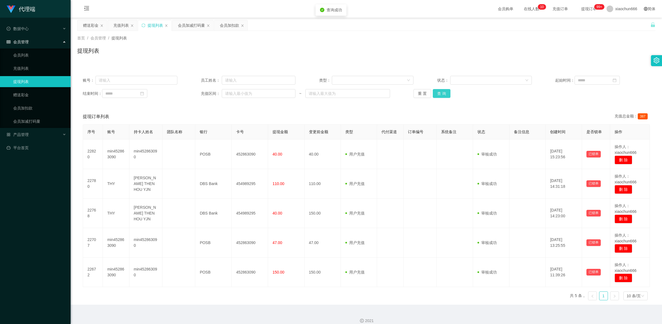
click at [442, 93] on button "查 询" at bounding box center [442, 93] width 18 height 9
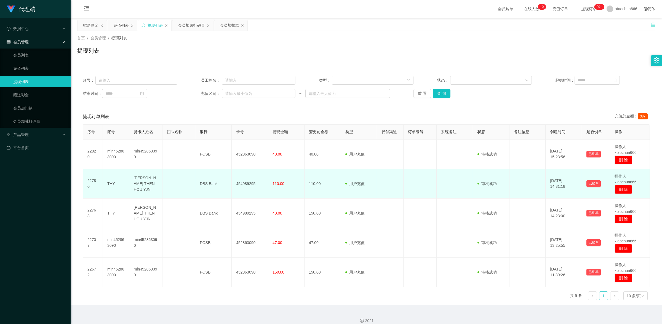
click at [111, 184] on td "THY" at bounding box center [116, 184] width 26 height 30
copy td "THY"
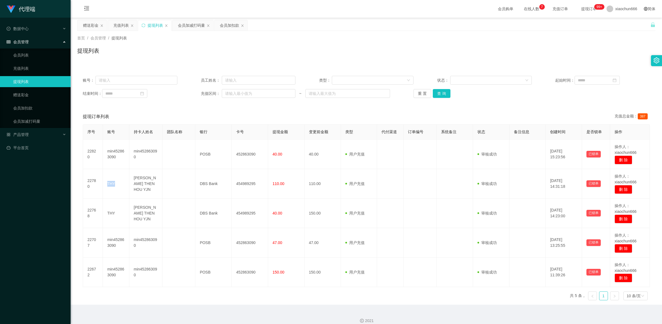
copy td "THY"
click at [125, 81] on input "text" at bounding box center [137, 80] width 82 height 9
paste input "THY"
type input "THY"
click at [441, 93] on button "查 询" at bounding box center [442, 93] width 18 height 9
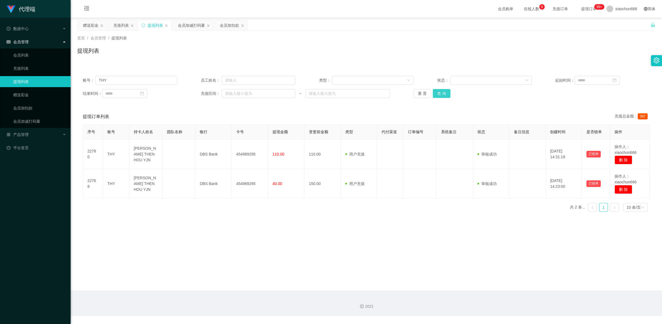
click at [439, 94] on button "查 询" at bounding box center [442, 93] width 18 height 9
click at [17, 95] on link "赠送彩金" at bounding box center [39, 94] width 53 height 11
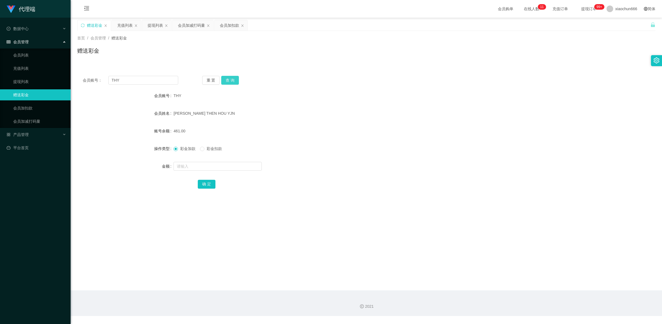
click at [234, 79] on button "查 询" at bounding box center [230, 80] width 18 height 9
click at [45, 83] on link "提现列表" at bounding box center [39, 81] width 53 height 11
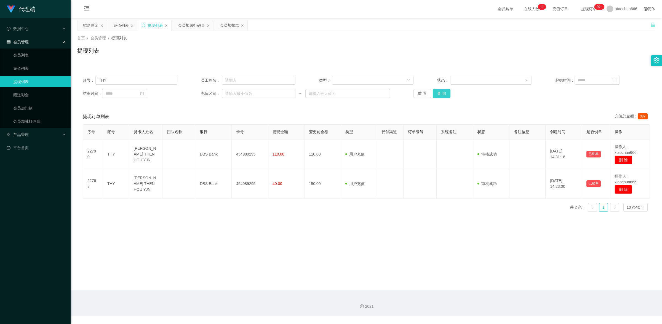
click at [440, 96] on button "查 询" at bounding box center [442, 93] width 18 height 9
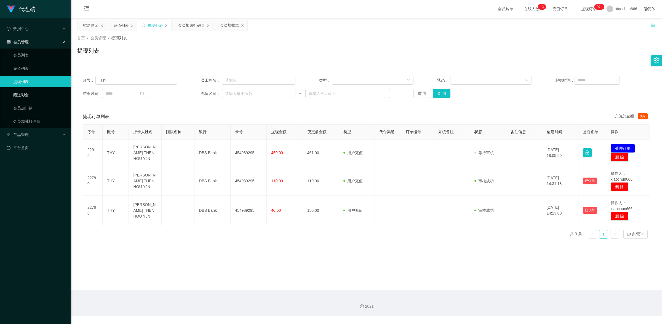
click at [28, 96] on link "赠送彩金" at bounding box center [39, 94] width 53 height 11
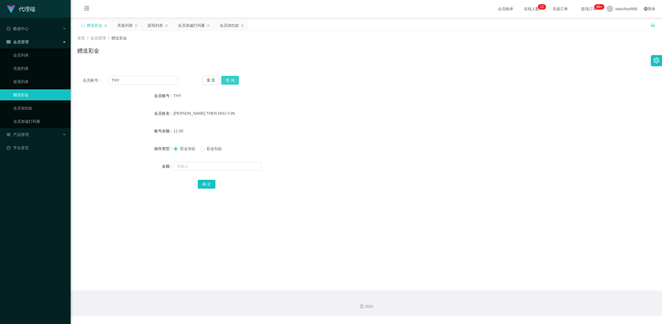
click at [234, 83] on button "查 询" at bounding box center [230, 80] width 18 height 9
click at [23, 80] on link "提现列表" at bounding box center [39, 81] width 53 height 11
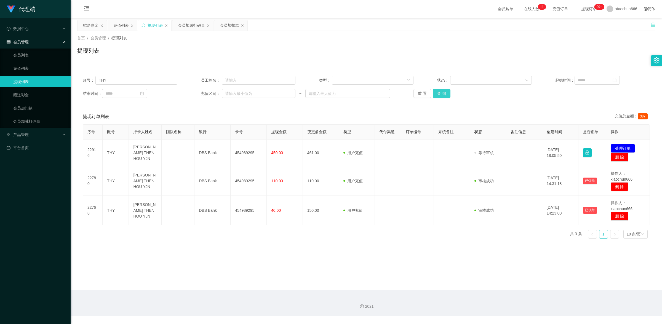
click at [434, 94] on button "查 询" at bounding box center [442, 93] width 18 height 9
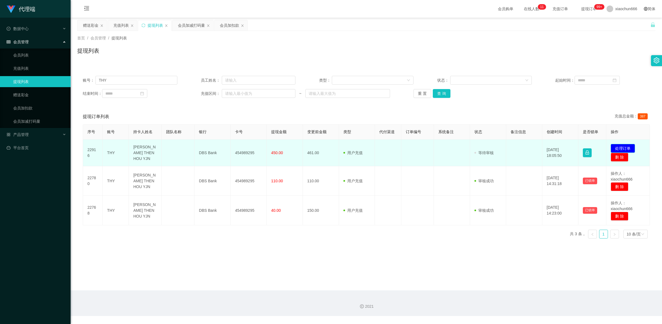
click at [620, 149] on button "处理订单" at bounding box center [623, 148] width 24 height 9
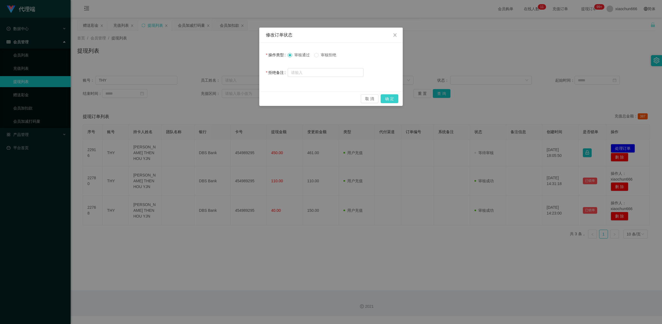
click at [388, 98] on button "确 定" at bounding box center [390, 98] width 18 height 9
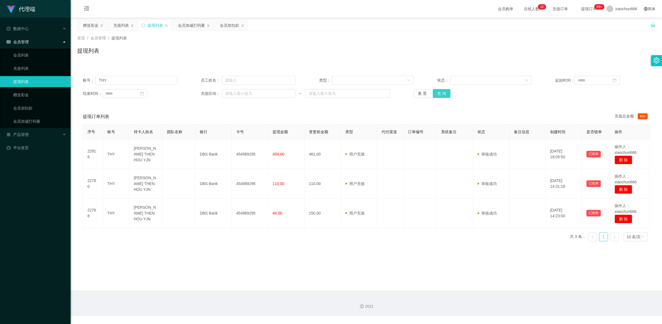
click at [442, 95] on button "查 询" at bounding box center [442, 93] width 18 height 9
click at [32, 94] on link "赠送彩金" at bounding box center [39, 94] width 53 height 11
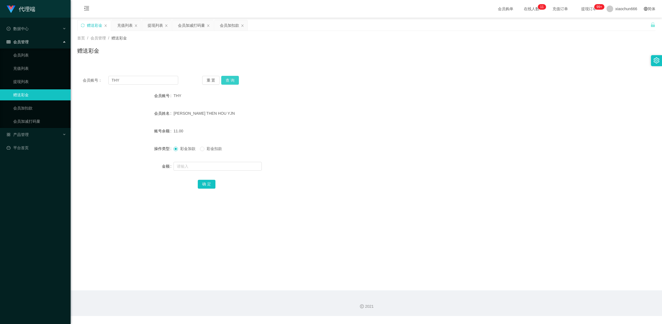
click at [232, 84] on button "查 询" at bounding box center [230, 80] width 18 height 9
click at [234, 81] on button "查 询" at bounding box center [230, 80] width 18 height 9
click at [48, 108] on link "会员加扣款" at bounding box center [39, 108] width 53 height 11
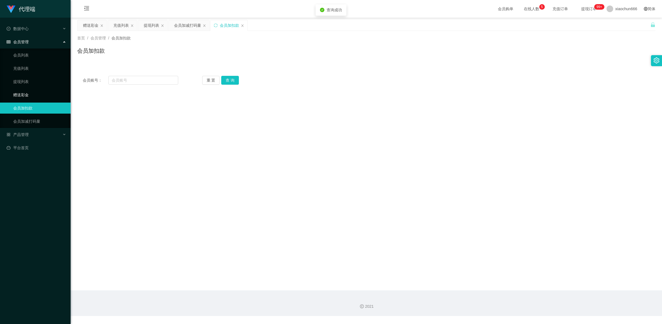
click at [44, 95] on link "赠送彩金" at bounding box center [39, 94] width 53 height 11
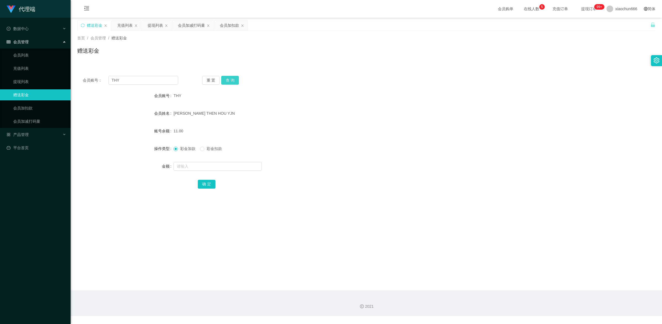
click at [235, 76] on button "查 询" at bounding box center [230, 80] width 18 height 9
click at [40, 80] on link "提现列表" at bounding box center [39, 81] width 53 height 11
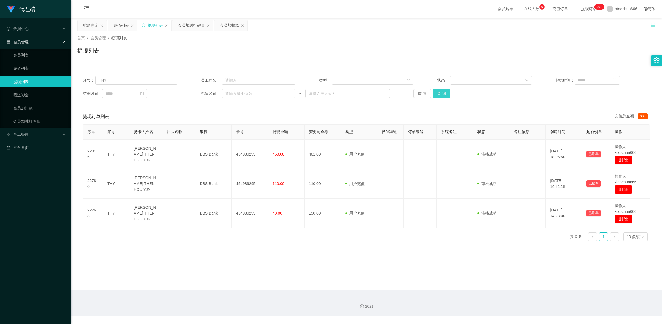
click at [441, 96] on button "查 询" at bounding box center [442, 93] width 18 height 9
click at [37, 93] on link "赠送彩金" at bounding box center [39, 94] width 53 height 11
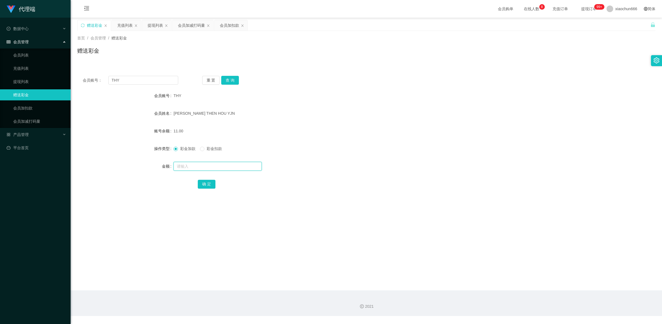
click at [185, 167] on input "text" at bounding box center [218, 166] width 88 height 9
type input "38"
drag, startPoint x: 206, startPoint y: 183, endPoint x: 212, endPoint y: 181, distance: 6.6
click at [206, 183] on button "确 定" at bounding box center [207, 184] width 18 height 9
click at [133, 79] on input "THY" at bounding box center [143, 80] width 70 height 9
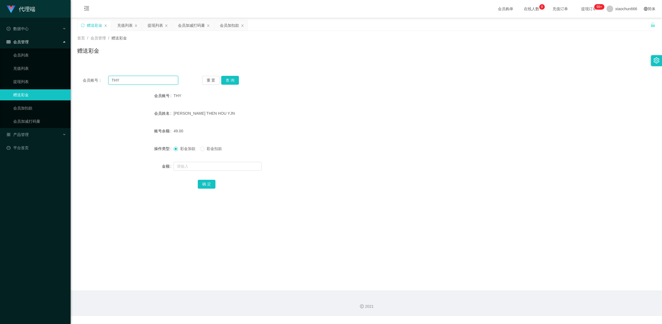
click at [133, 79] on input "THY" at bounding box center [143, 80] width 70 height 9
paste input "min452863090"
type input "min452863090"
click at [234, 76] on button "查 询" at bounding box center [230, 80] width 18 height 9
click at [211, 165] on input "text" at bounding box center [218, 166] width 88 height 9
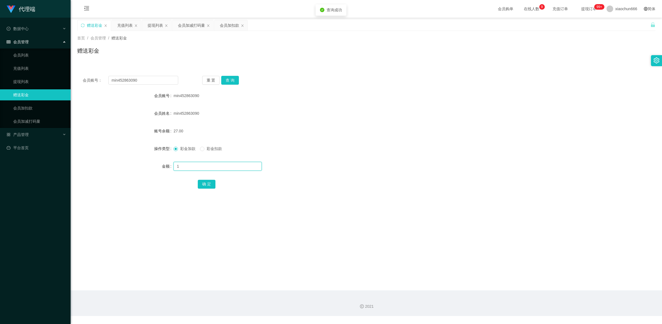
type input "1"
click at [198, 184] on button "确 定" at bounding box center [207, 184] width 18 height 9
click at [30, 81] on link "提现列表" at bounding box center [39, 81] width 53 height 11
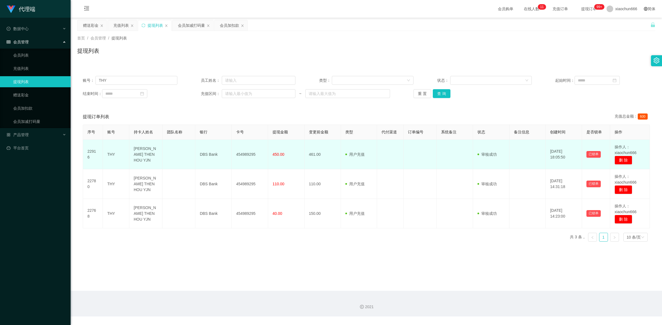
click at [108, 153] on td "THY" at bounding box center [116, 155] width 26 height 30
copy td "THY"
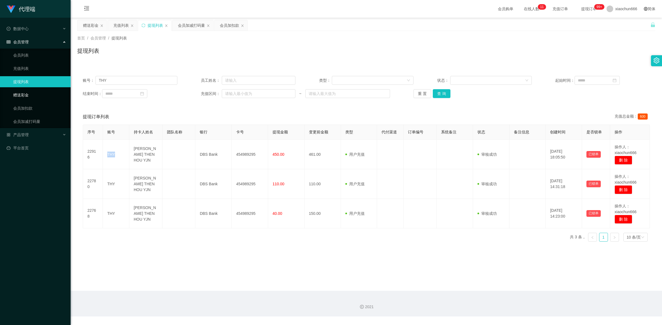
click at [39, 93] on link "赠送彩金" at bounding box center [39, 94] width 53 height 11
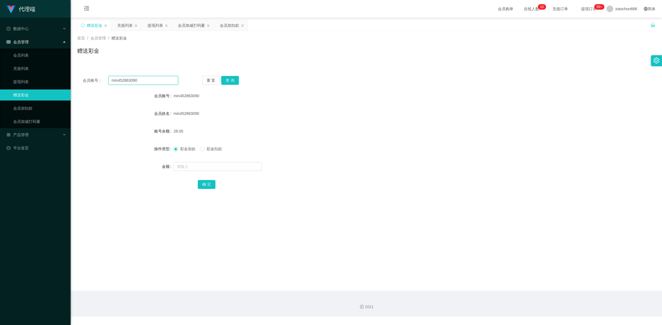
click at [145, 79] on input "min452863090" at bounding box center [143, 80] width 70 height 9
paste input "THY"
type input "THY"
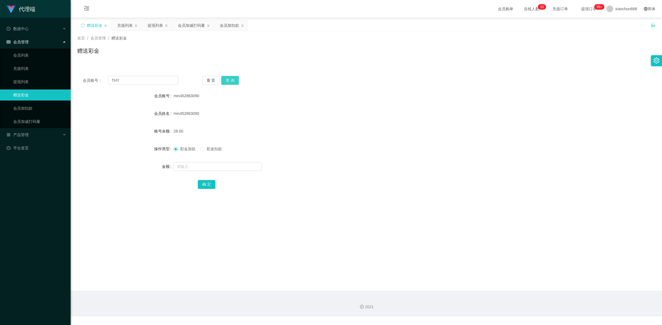
click at [231, 81] on button "查 询" at bounding box center [230, 80] width 18 height 9
click at [209, 163] on input "text" at bounding box center [218, 166] width 88 height 9
type input "8"
click at [205, 182] on button "确 定" at bounding box center [207, 184] width 18 height 9
click at [237, 81] on button "查 询" at bounding box center [230, 80] width 18 height 9
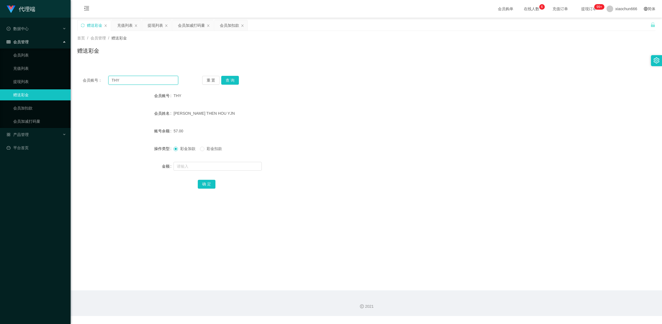
click at [127, 80] on input "THY" at bounding box center [143, 80] width 70 height 9
paste input "min452863090"
type input "min452863090"
click at [231, 82] on button "查 询" at bounding box center [230, 80] width 18 height 9
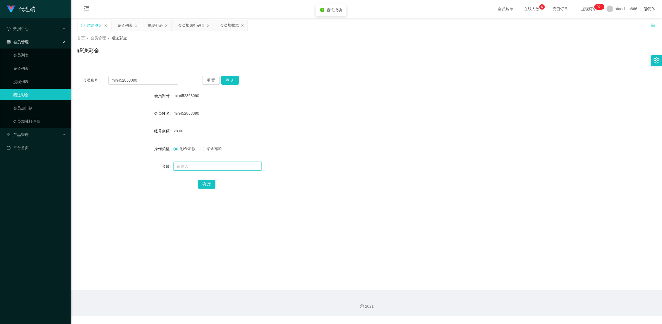
click at [202, 169] on input "text" at bounding box center [218, 166] width 88 height 9
type input "1"
click at [202, 182] on button "确 定" at bounding box center [207, 184] width 18 height 9
click at [41, 83] on link "提现列表" at bounding box center [39, 81] width 53 height 11
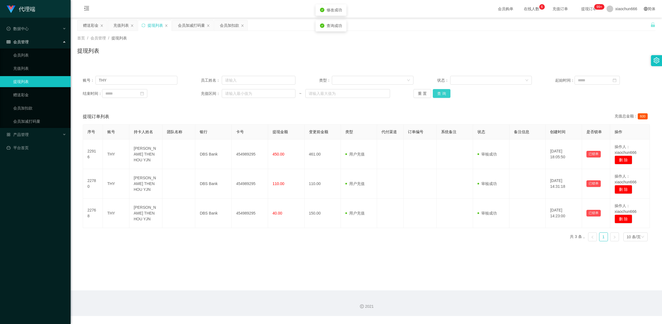
click at [442, 93] on button "查 询" at bounding box center [442, 93] width 18 height 9
drag, startPoint x: 31, startPoint y: 107, endPoint x: 30, endPoint y: 102, distance: 5.5
click at [31, 106] on link "会员加扣款" at bounding box center [39, 108] width 53 height 11
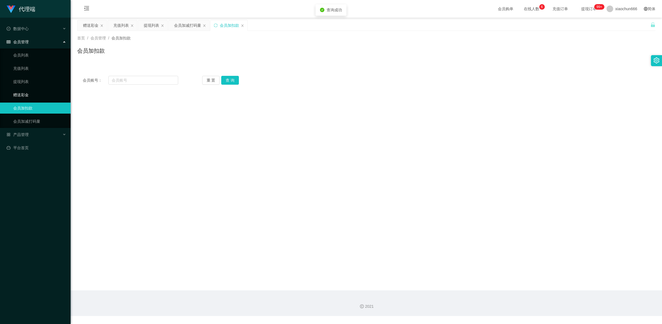
click at [28, 96] on link "赠送彩金" at bounding box center [39, 94] width 53 height 11
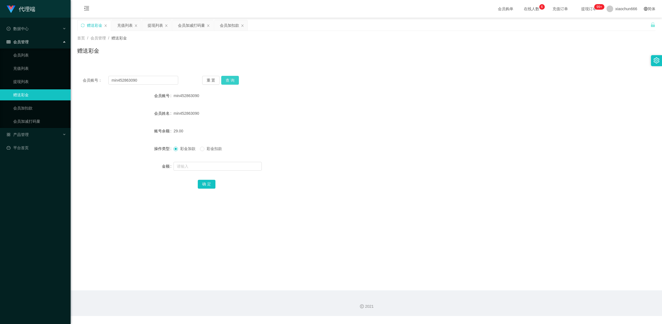
click at [231, 84] on button "查 询" at bounding box center [230, 80] width 18 height 9
click at [35, 83] on link "提现列表" at bounding box center [39, 81] width 53 height 11
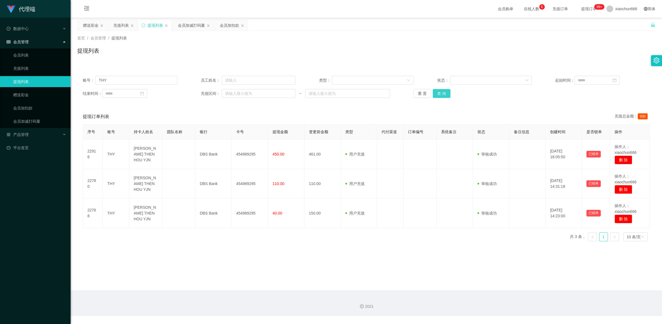
click at [442, 94] on button "查 询" at bounding box center [442, 93] width 18 height 9
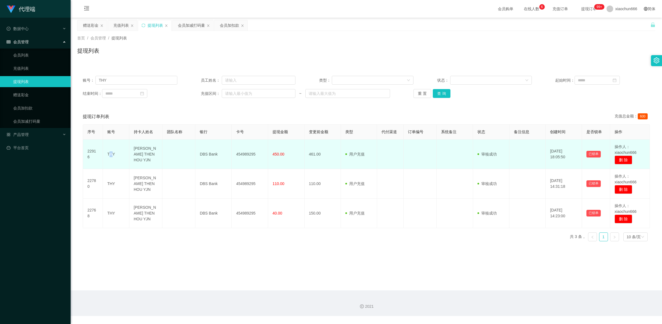
click at [113, 152] on td "THY" at bounding box center [116, 155] width 26 height 30
click at [113, 153] on td "THY" at bounding box center [116, 155] width 26 height 30
drag, startPoint x: 114, startPoint y: 156, endPoint x: 105, endPoint y: 149, distance: 11.0
click at [105, 149] on td "THY" at bounding box center [116, 155] width 26 height 30
copy td "THY"
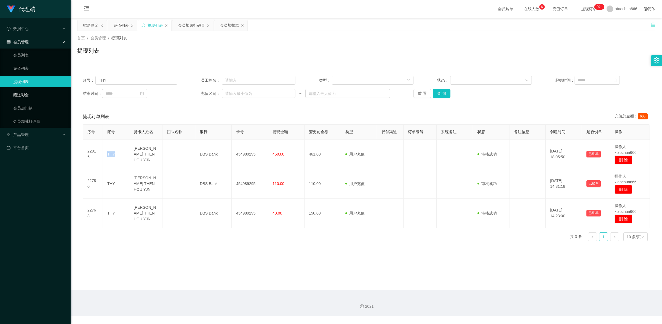
click at [31, 98] on link "赠送彩金" at bounding box center [39, 94] width 53 height 11
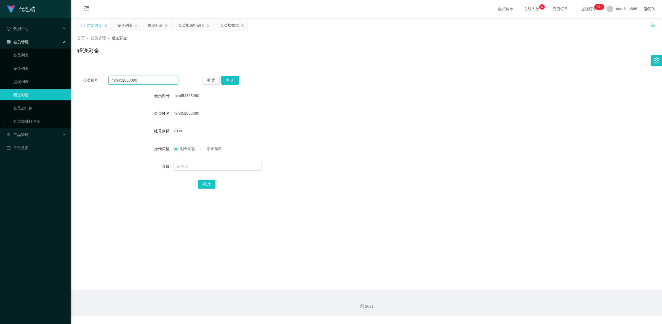
click at [150, 81] on input "min452863090" at bounding box center [143, 80] width 70 height 9
paste input "THY"
click at [234, 80] on button "查 询" at bounding box center [230, 80] width 18 height 9
click at [132, 83] on input "THY" at bounding box center [143, 80] width 70 height 9
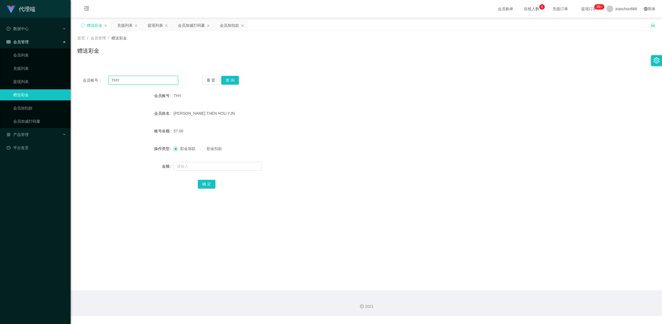
drag, startPoint x: 132, startPoint y: 83, endPoint x: 136, endPoint y: 85, distance: 4.1
click at [133, 83] on input "THY" at bounding box center [143, 80] width 70 height 9
paste input "min452863090"
type input "min452863090"
click at [226, 83] on button "查 询" at bounding box center [230, 80] width 18 height 9
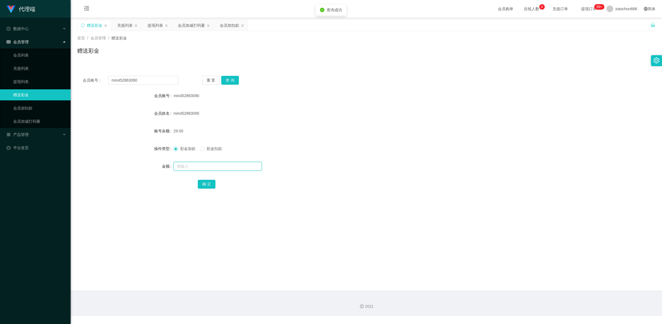
click at [199, 167] on input "text" at bounding box center [218, 166] width 88 height 9
type input "1"
click at [208, 188] on button "确 定" at bounding box center [207, 184] width 18 height 9
click at [191, 168] on input "text" at bounding box center [218, 166] width 88 height 9
type input "1"
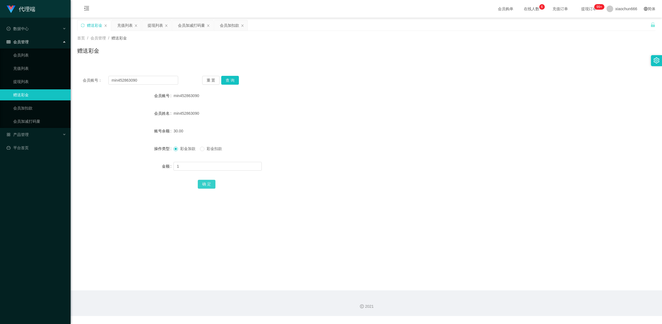
click at [207, 187] on button "确 定" at bounding box center [207, 184] width 18 height 9
drag, startPoint x: 202, startPoint y: 164, endPoint x: 203, endPoint y: 167, distance: 3.1
click at [202, 166] on input "text" at bounding box center [218, 166] width 88 height 9
type input "8"
click at [155, 80] on input "min452863090" at bounding box center [143, 80] width 70 height 9
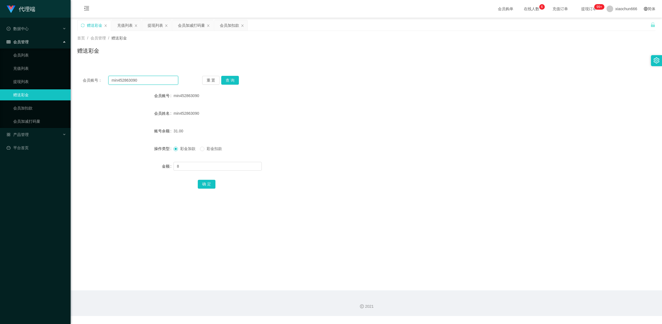
click at [155, 80] on input "min452863090" at bounding box center [143, 80] width 70 height 9
paste input "min452863090"
type input "min452863090min452863090"
drag, startPoint x: 168, startPoint y: 83, endPoint x: 37, endPoint y: 82, distance: 131.1
click at [37, 82] on section "代理端 数据中心 会员管理 会员列表 充值列表 提现列表 赠送彩金 会员加扣款 会员加减打码量 产品管理 平台首页 保存配置 重置配置 整体风格设置 主题色 …" at bounding box center [331, 158] width 662 height 316
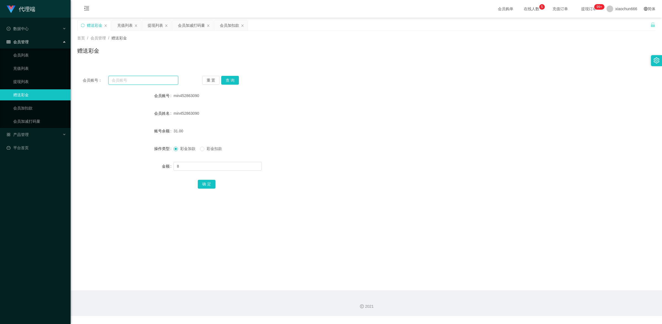
paste input "THY"
type input "THY"
click at [234, 80] on button "查 询" at bounding box center [230, 80] width 18 height 9
click at [203, 167] on input "text" at bounding box center [218, 166] width 88 height 9
type input "8"
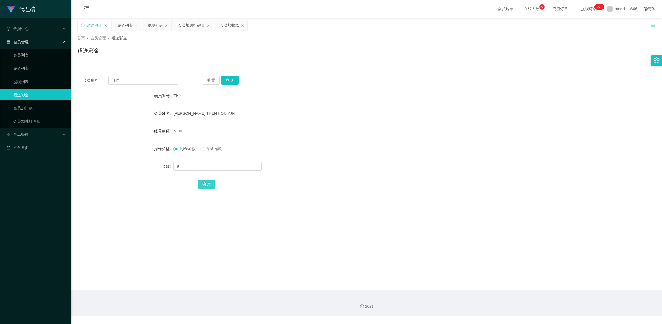
click at [204, 182] on button "确 定" at bounding box center [207, 184] width 18 height 9
click at [225, 78] on button "查 询" at bounding box center [230, 80] width 18 height 9
click at [192, 169] on input "text" at bounding box center [218, 166] width 88 height 9
type input "8"
click at [205, 185] on button "确 定" at bounding box center [207, 184] width 18 height 9
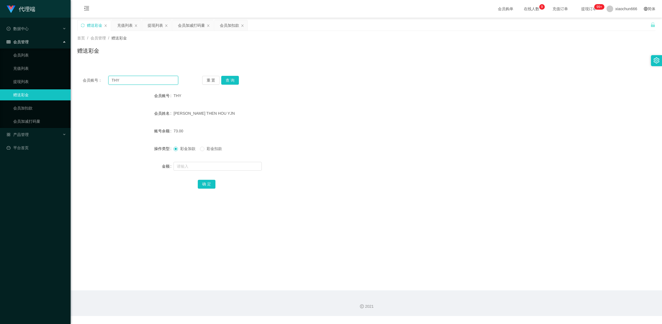
click at [134, 81] on input "THY" at bounding box center [143, 80] width 70 height 9
paste input "min452863090"
type input "min452863090"
click at [229, 79] on button "查 询" at bounding box center [230, 80] width 18 height 9
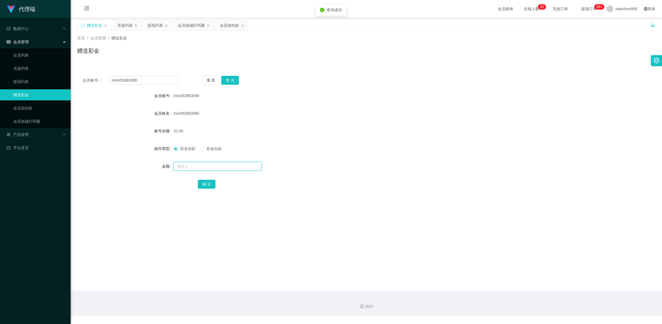
click at [200, 166] on input "text" at bounding box center [218, 166] width 88 height 9
type input "1"
click at [203, 181] on button "确 定" at bounding box center [207, 184] width 18 height 9
click at [192, 165] on input "text" at bounding box center [218, 166] width 88 height 9
type input "1"
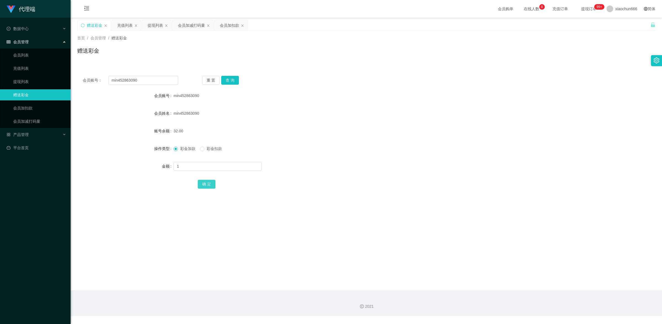
drag, startPoint x: 206, startPoint y: 184, endPoint x: 221, endPoint y: 180, distance: 15.1
click at [206, 184] on button "确 定" at bounding box center [207, 184] width 18 height 9
click at [30, 80] on link "提现列表" at bounding box center [39, 81] width 53 height 11
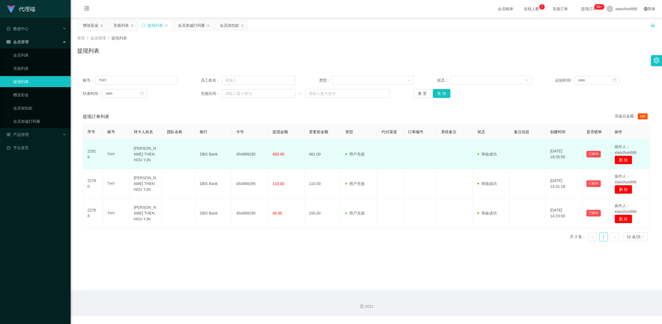
click at [112, 154] on td "THY" at bounding box center [116, 155] width 26 height 30
copy td "THY"
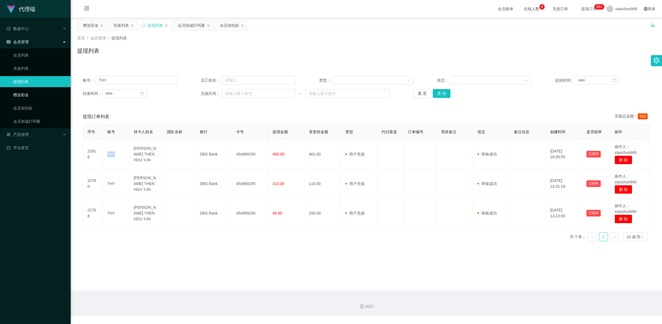
click at [39, 93] on link "赠送彩金" at bounding box center [39, 94] width 53 height 11
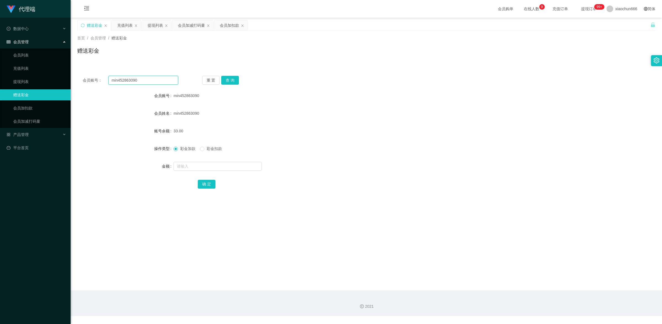
click at [139, 79] on input "min452863090" at bounding box center [143, 80] width 70 height 9
paste input "THY"
type input "THY"
drag, startPoint x: 229, startPoint y: 81, endPoint x: 223, endPoint y: 95, distance: 15.4
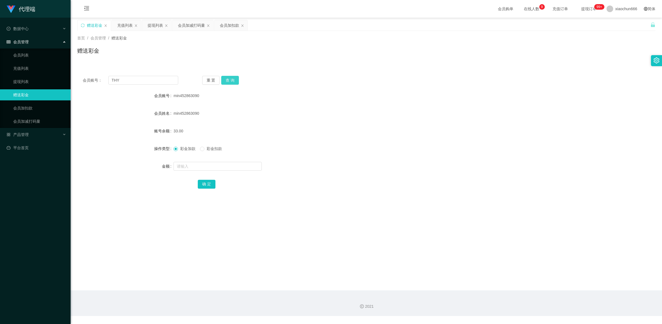
click at [229, 81] on button "查 询" at bounding box center [230, 80] width 18 height 9
click at [199, 170] on input "text" at bounding box center [218, 166] width 88 height 9
type input "8"
drag, startPoint x: 202, startPoint y: 184, endPoint x: 325, endPoint y: 138, distance: 131.4
click at [202, 184] on button "确 定" at bounding box center [207, 184] width 18 height 9
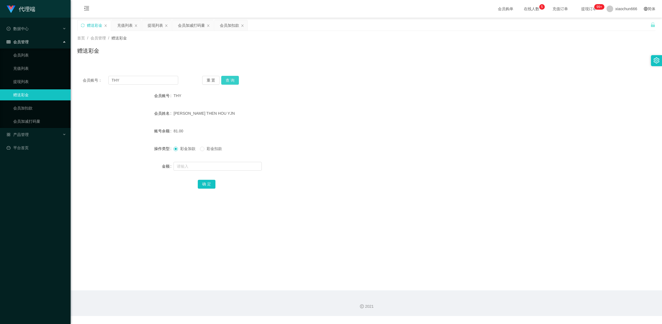
click at [231, 80] on button "查 询" at bounding box center [230, 80] width 18 height 9
click at [31, 84] on link "提现列表" at bounding box center [39, 81] width 53 height 11
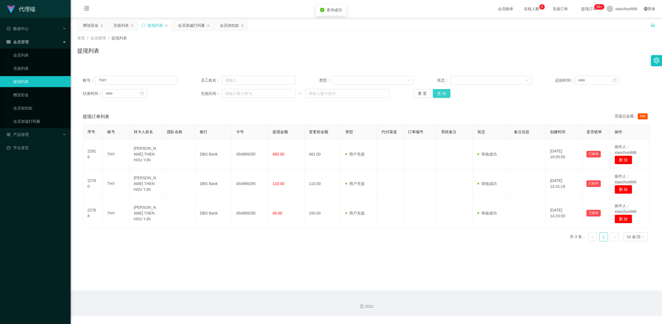
click at [441, 96] on button "查 询" at bounding box center [442, 93] width 18 height 9
click at [449, 93] on button "查 询" at bounding box center [442, 93] width 18 height 9
click at [34, 104] on link "会员加扣款" at bounding box center [39, 108] width 53 height 11
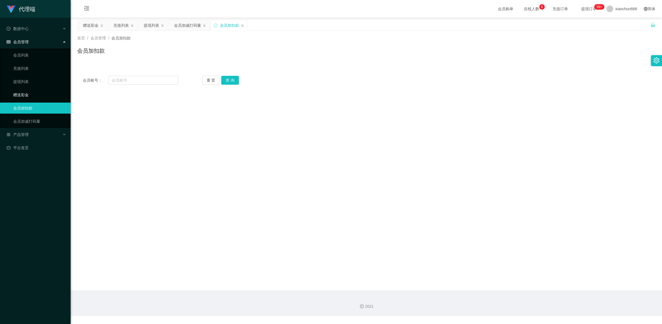
click at [35, 95] on link "赠送彩金" at bounding box center [39, 94] width 53 height 11
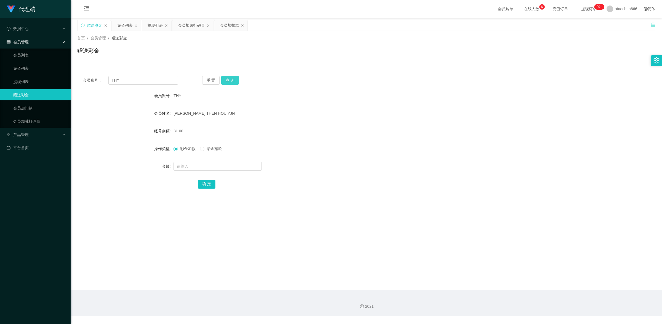
click at [234, 82] on button "查 询" at bounding box center [230, 80] width 18 height 9
click at [13, 80] on link "提现列表" at bounding box center [39, 81] width 53 height 11
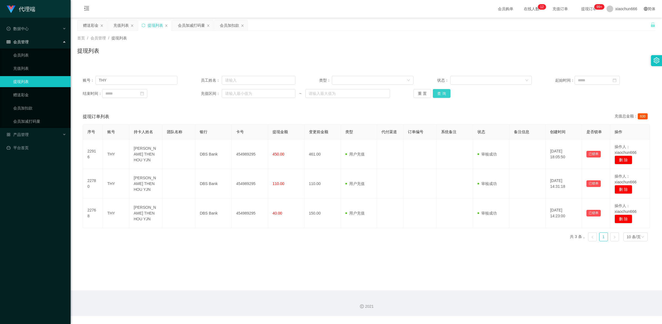
click at [436, 89] on button "查 询" at bounding box center [442, 93] width 18 height 9
click at [437, 90] on button "查 询" at bounding box center [442, 93] width 18 height 9
click at [30, 96] on link "赠送彩金" at bounding box center [39, 94] width 53 height 11
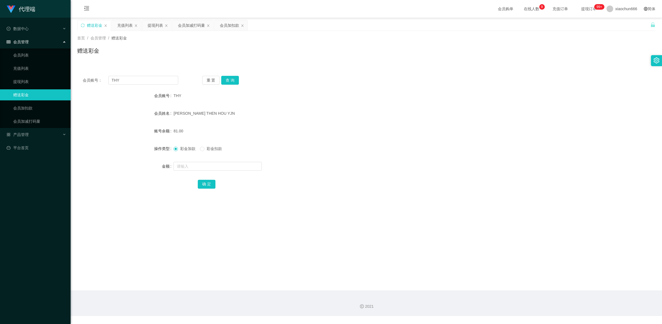
click at [228, 75] on div "会员账号： THY 重 置 查 询 会员账号 THY 会员姓名 [PERSON_NAME] THEN HOU YJN 账号余额 81.00 操作类型 彩金加款…" at bounding box center [366, 135] width 579 height 131
click at [228, 77] on button "查 询" at bounding box center [230, 80] width 18 height 9
click at [232, 82] on button "查 询" at bounding box center [230, 80] width 18 height 9
click at [35, 81] on link "提现列表" at bounding box center [39, 81] width 53 height 11
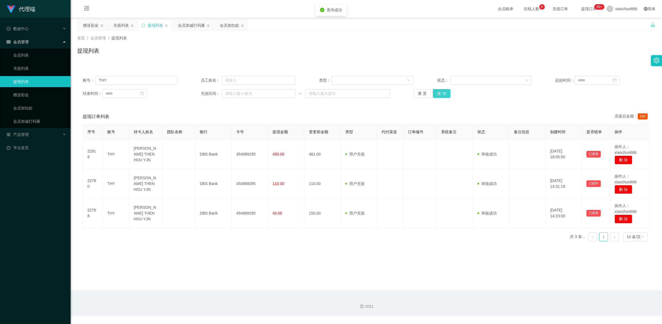
click at [442, 97] on button "查 询" at bounding box center [442, 93] width 18 height 9
